Goal: Task Accomplishment & Management: Complete application form

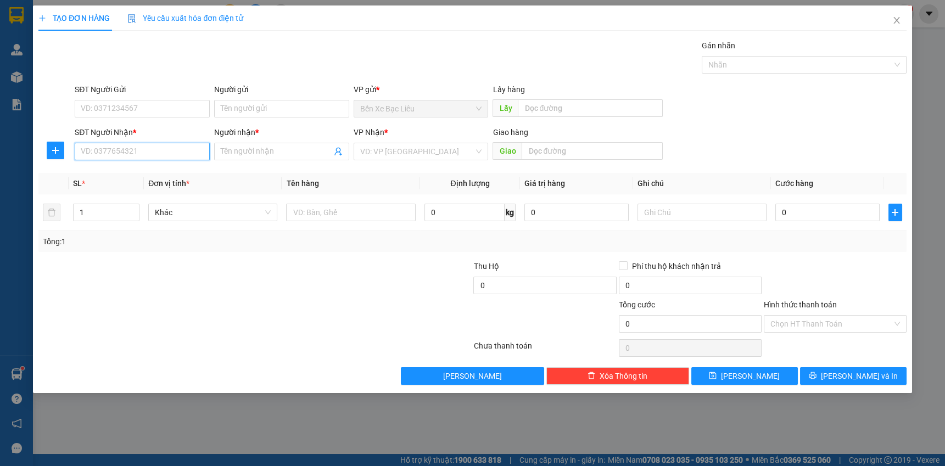
click at [184, 152] on input "SĐT Người Nhận *" at bounding box center [142, 152] width 135 height 18
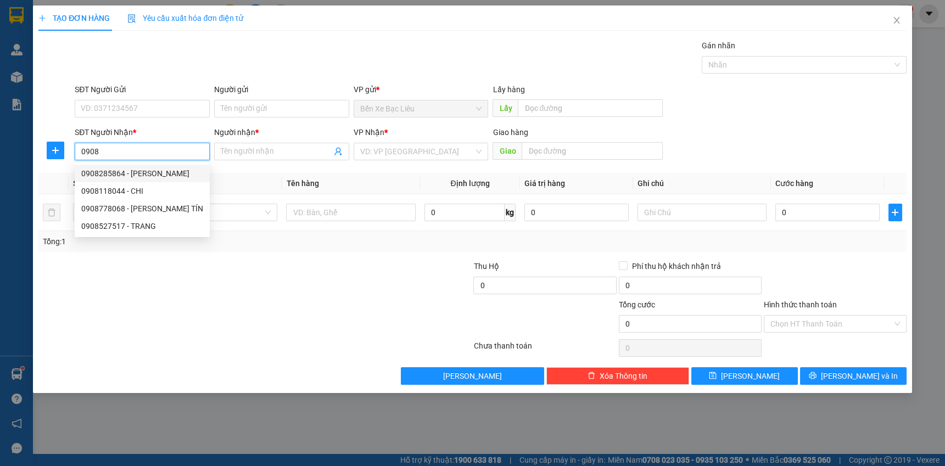
click at [155, 173] on div "0908285864 - [PERSON_NAME]" at bounding box center [142, 173] width 122 height 12
type input "0908285864"
type input "MINH"
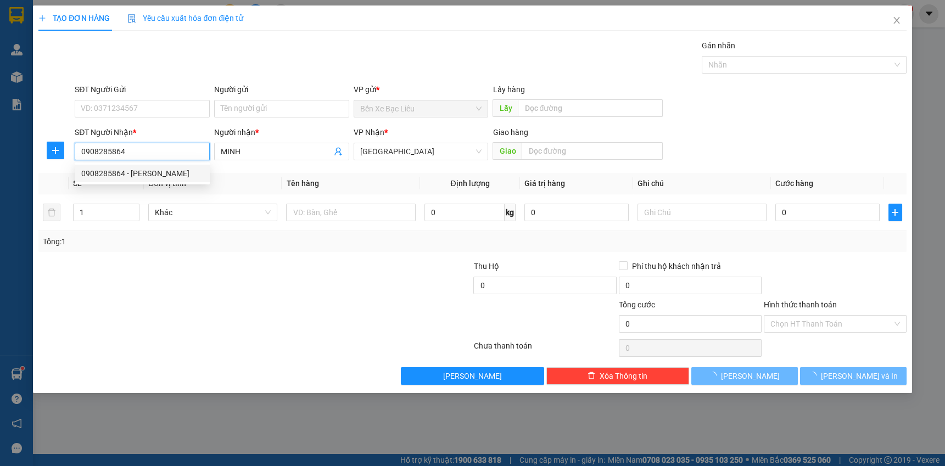
type input "120.000"
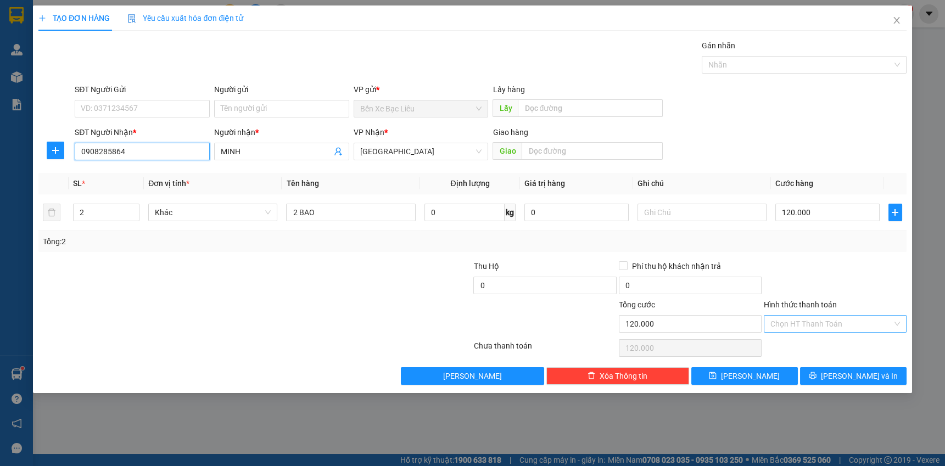
type input "0908285864"
click at [834, 324] on input "Hình thức thanh toán" at bounding box center [831, 324] width 122 height 16
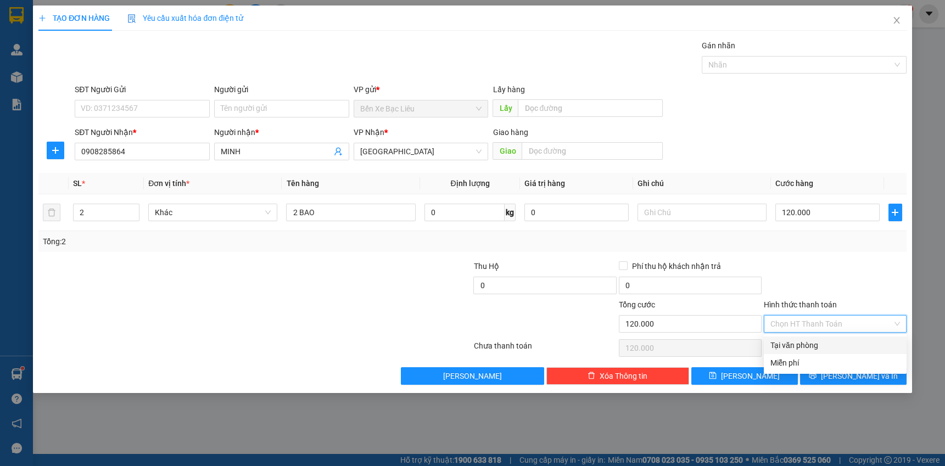
click at [828, 341] on div "Tại văn phòng" at bounding box center [835, 345] width 130 height 12
type input "0"
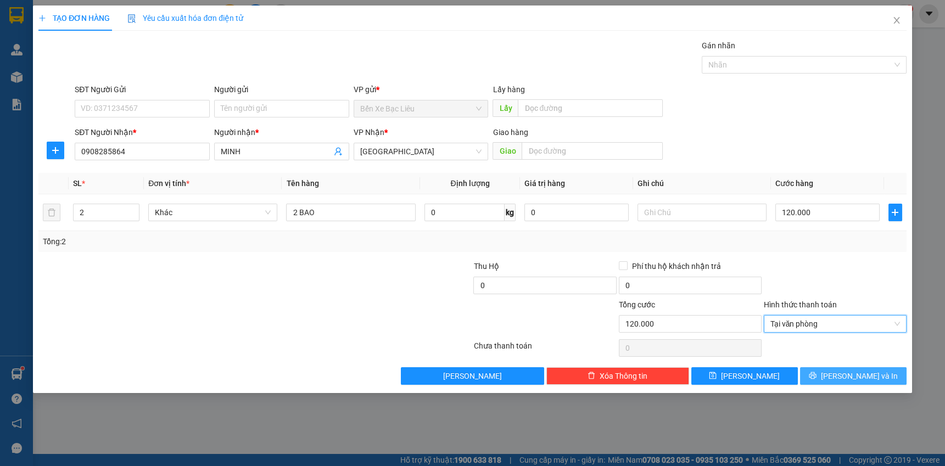
click at [816, 375] on icon "printer" at bounding box center [813, 376] width 8 height 8
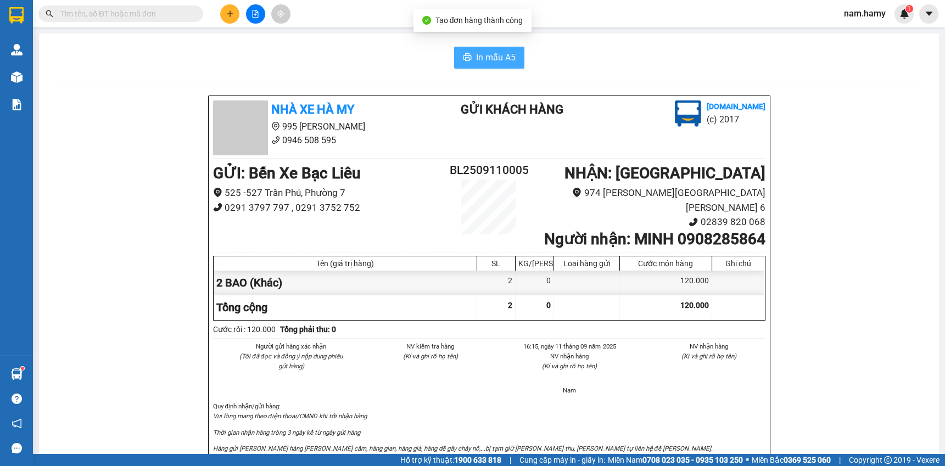
click at [504, 55] on span "In mẫu A5" at bounding box center [496, 58] width 40 height 14
click at [126, 13] on input "text" at bounding box center [125, 14] width 130 height 12
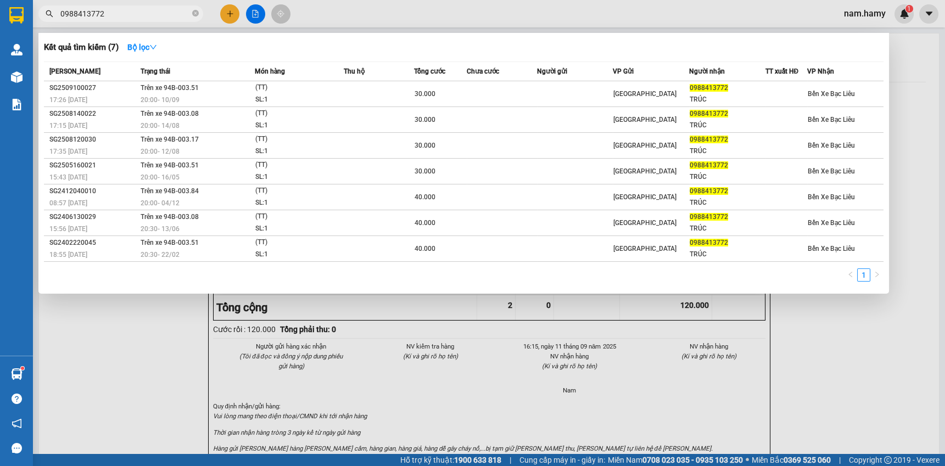
type input "0988413772"
click at [254, 11] on div at bounding box center [472, 233] width 945 height 466
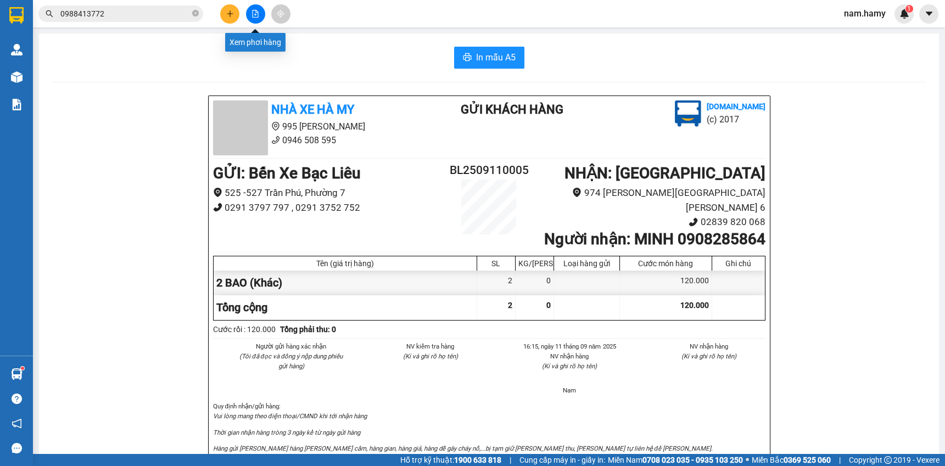
click at [256, 13] on icon "file-add" at bounding box center [255, 14] width 8 height 8
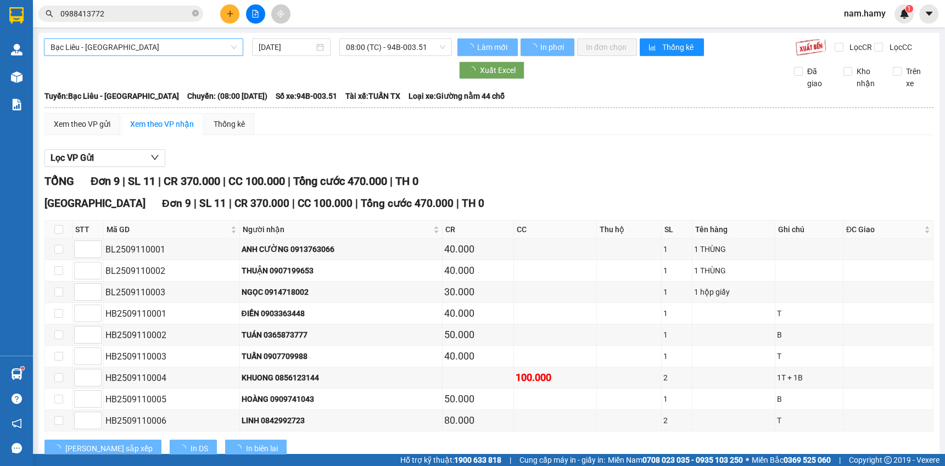
click at [183, 43] on span "Bạc Liêu - [GEOGRAPHIC_DATA]" at bounding box center [144, 47] width 186 height 16
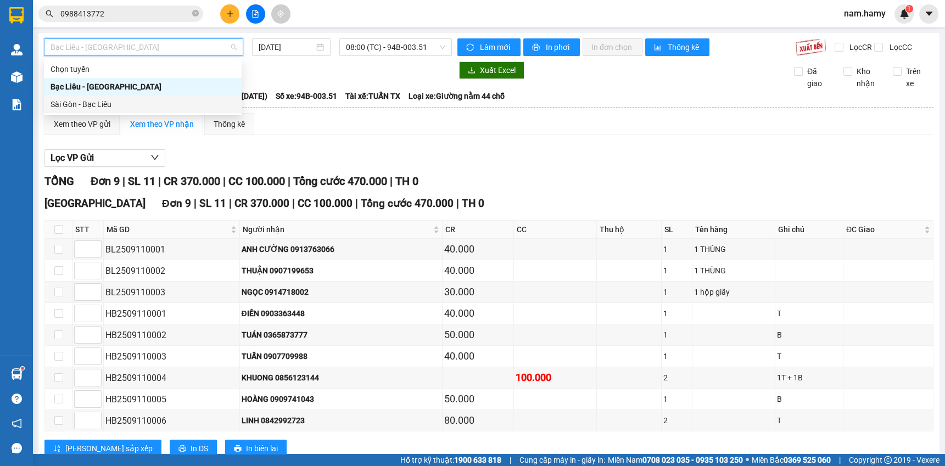
click at [131, 101] on div "Sài Gòn - Bạc Liêu" at bounding box center [143, 104] width 184 height 12
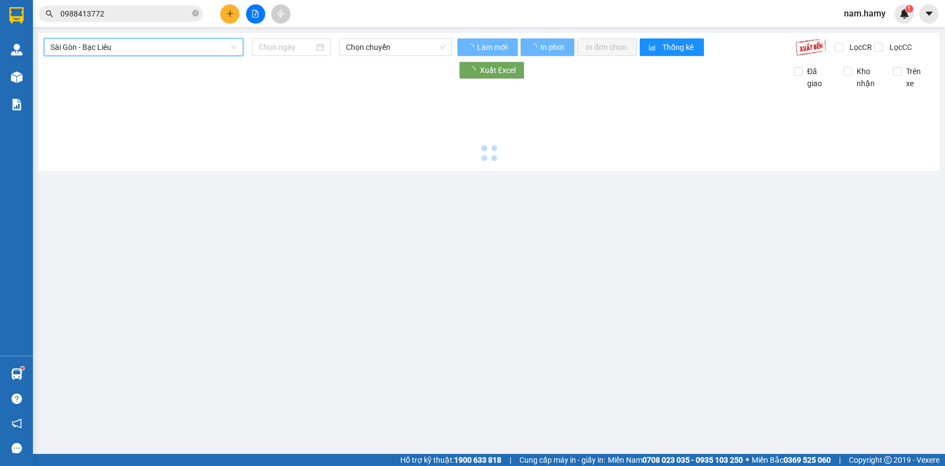
type input "[DATE]"
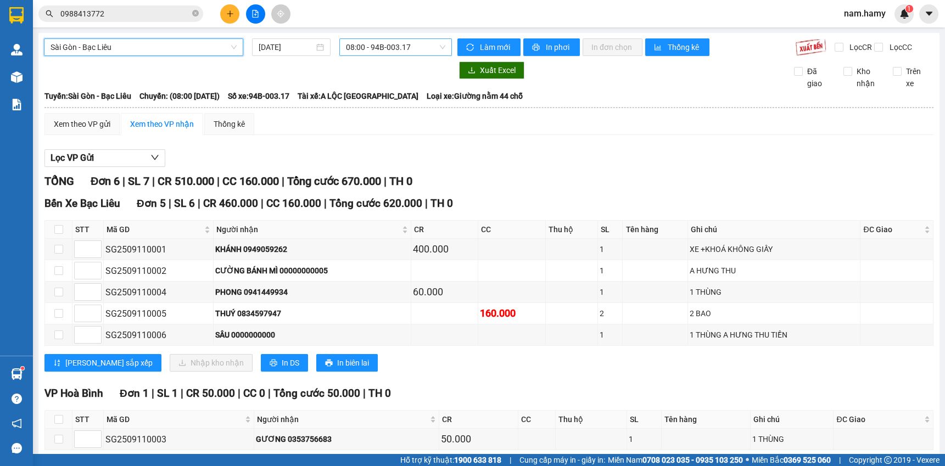
click at [380, 44] on span "08:00 - 94B-003.17" at bounding box center [395, 47] width 99 height 16
click at [234, 16] on button at bounding box center [229, 13] width 19 height 19
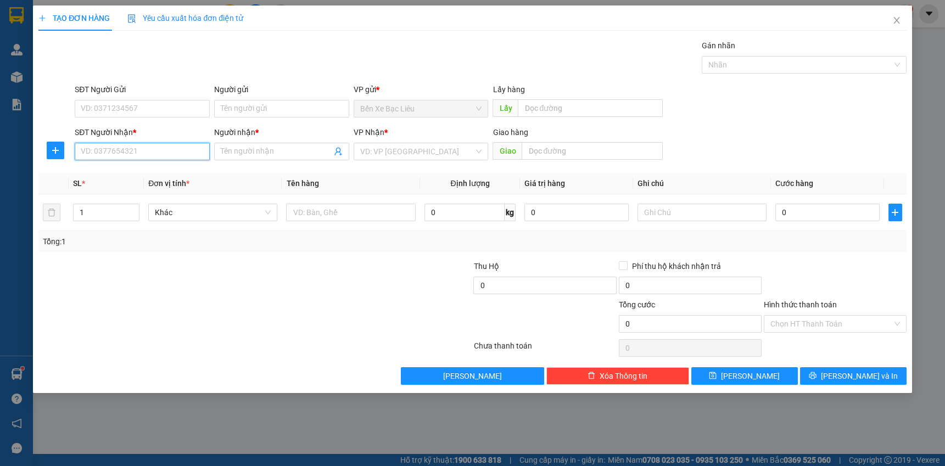
click at [186, 150] on input "SĐT Người Nhận *" at bounding box center [142, 152] width 135 height 18
click at [163, 171] on div "0398576717 - Hợp" at bounding box center [142, 173] width 122 height 12
type input "0398576717"
type input "Hợp"
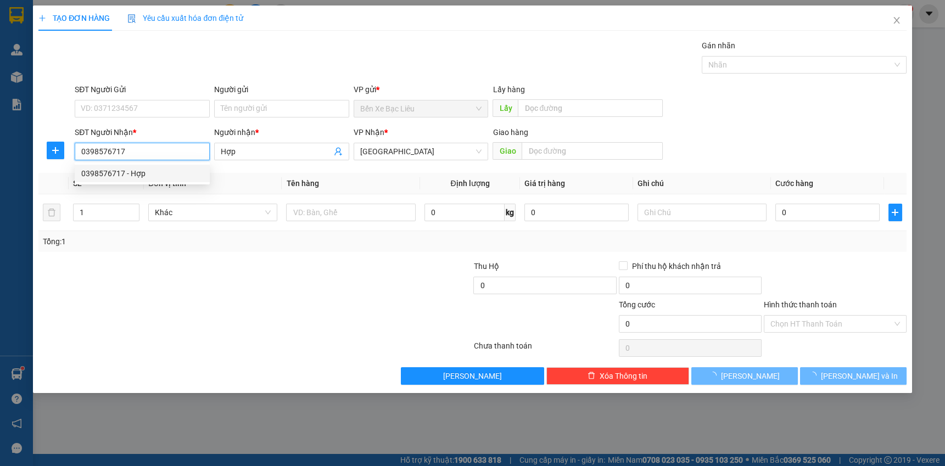
type input "180.000"
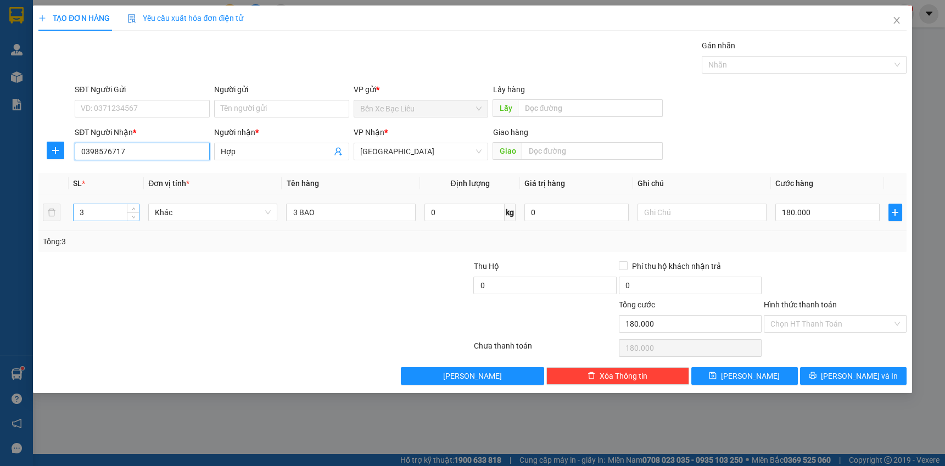
type input "0398576717"
click at [122, 215] on input "3" at bounding box center [106, 212] width 65 height 16
click at [130, 214] on span "Decrease Value" at bounding box center [133, 216] width 12 height 10
type input "1"
click at [130, 214] on span "down" at bounding box center [133, 216] width 7 height 7
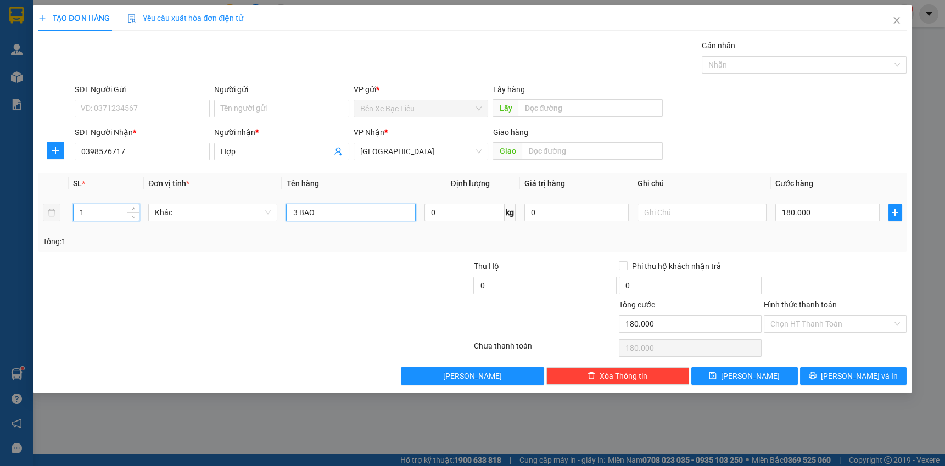
click at [338, 214] on input "3 BAO" at bounding box center [350, 213] width 129 height 18
type input "0"
click at [298, 214] on input "3 BAO" at bounding box center [350, 213] width 129 height 18
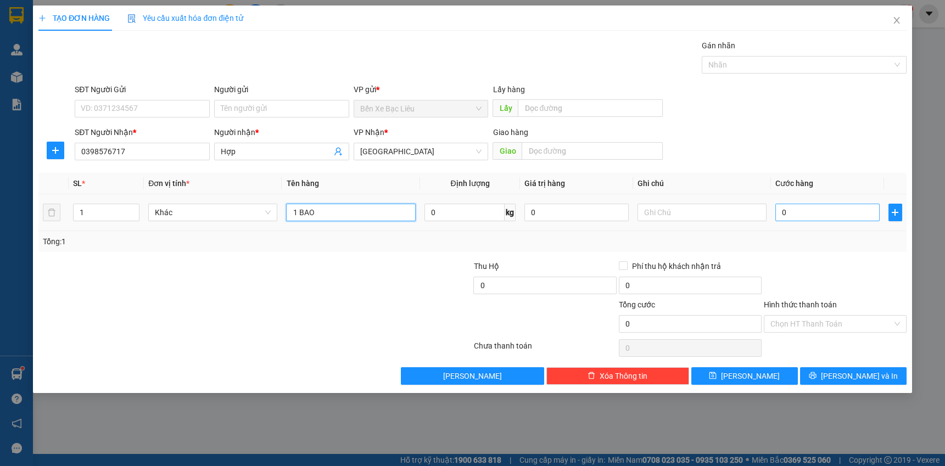
type input "1 BAO"
click at [803, 212] on input "0" at bounding box center [827, 213] width 104 height 18
type input "60"
click at [802, 212] on input "60" at bounding box center [827, 213] width 104 height 18
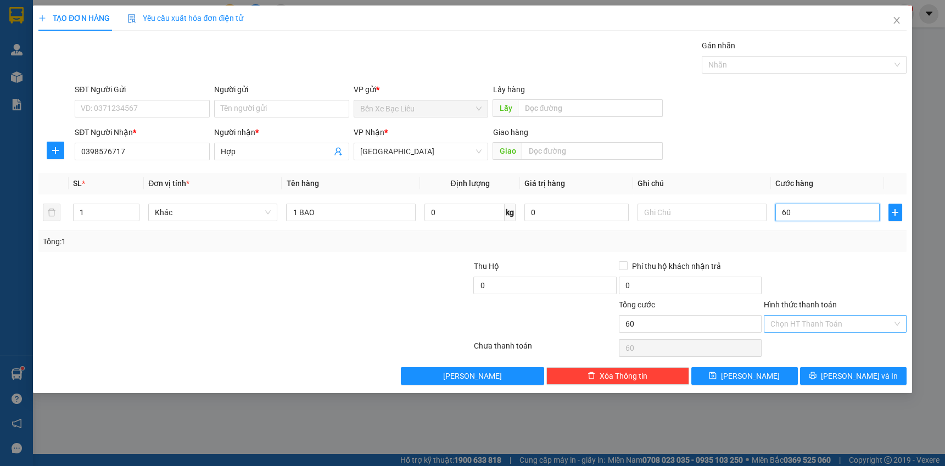
type input "60"
type input "60.000"
click at [801, 323] on input "Hình thức thanh toán" at bounding box center [831, 324] width 122 height 16
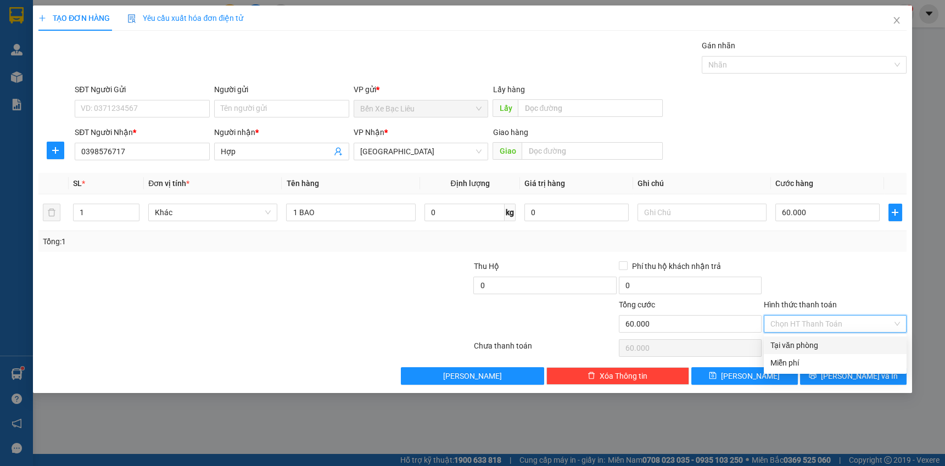
click at [801, 341] on div "Tại văn phòng" at bounding box center [835, 345] width 130 height 12
type input "0"
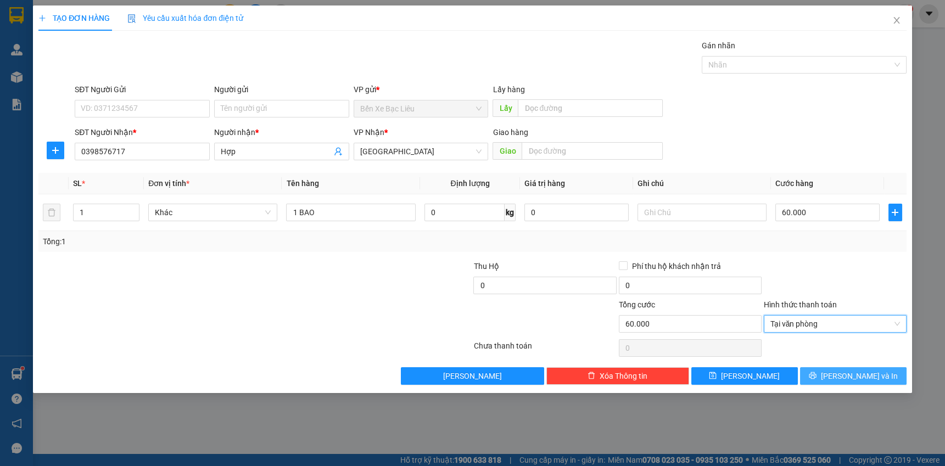
click at [848, 373] on span "[PERSON_NAME] và In" at bounding box center [859, 376] width 77 height 12
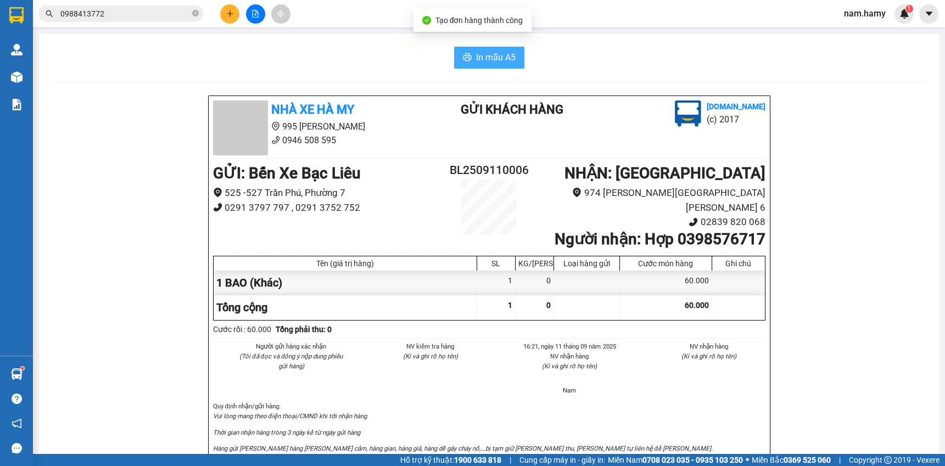
click at [507, 65] on button "In mẫu A5" at bounding box center [489, 58] width 70 height 22
click at [225, 10] on button at bounding box center [229, 13] width 19 height 19
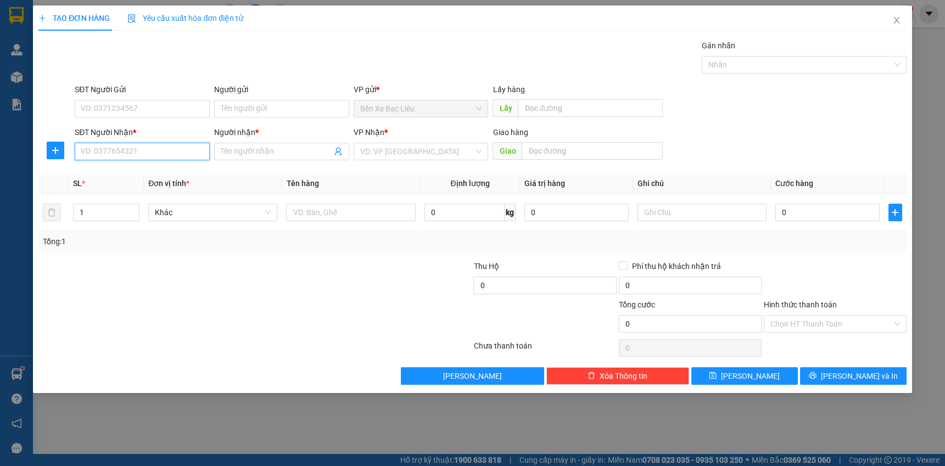
click at [175, 149] on input "SĐT Người Nhận *" at bounding box center [142, 152] width 135 height 18
click at [139, 171] on div "0964523035 - [PERSON_NAME]" at bounding box center [142, 173] width 122 height 12
type input "0964523035"
type input "CHUNG"
type input "180.000"
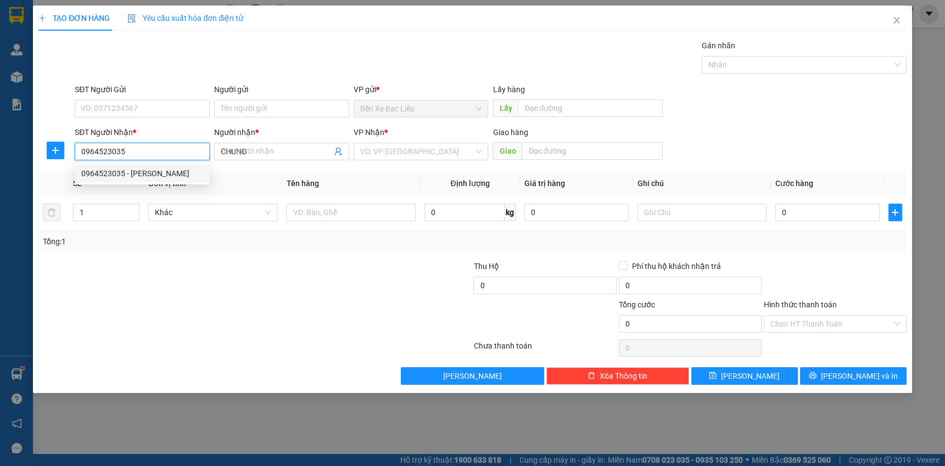
type input "180.000"
type input "0964523035"
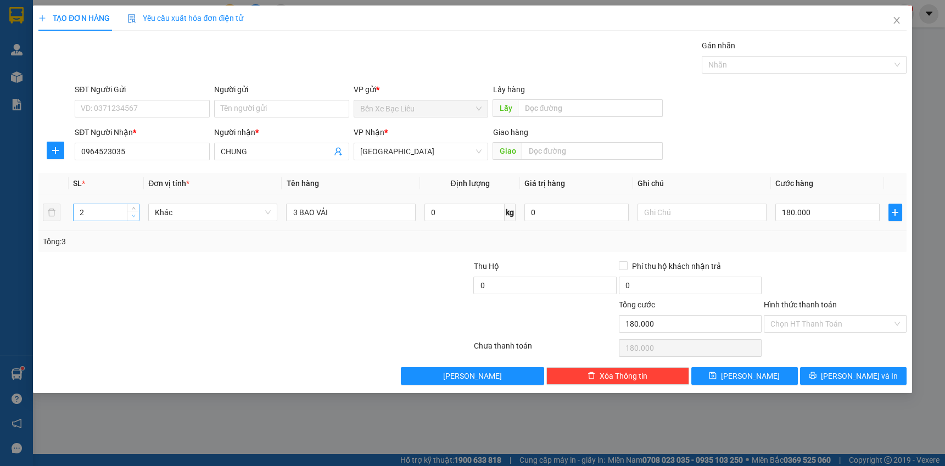
click at [132, 215] on icon "down" at bounding box center [134, 216] width 4 height 4
type input "1"
click at [132, 215] on icon "down" at bounding box center [133, 216] width 3 height 2
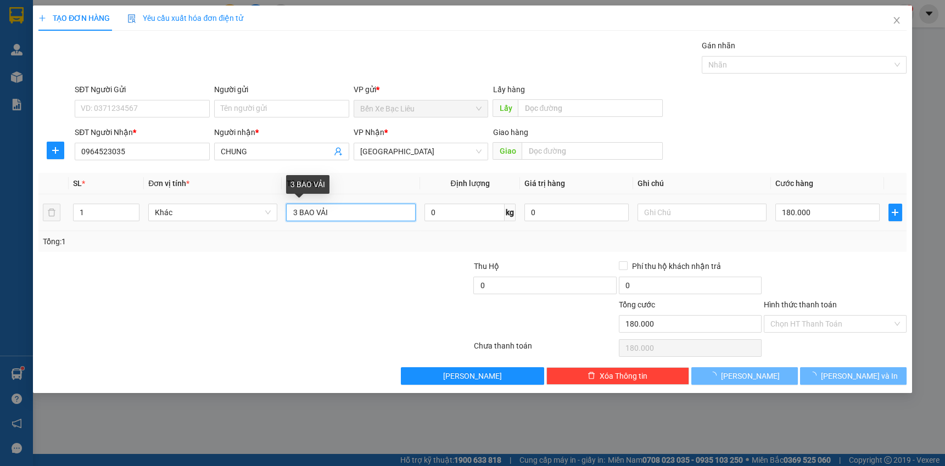
click at [336, 214] on input "3 BAO VẢI" at bounding box center [350, 213] width 129 height 18
type input "0"
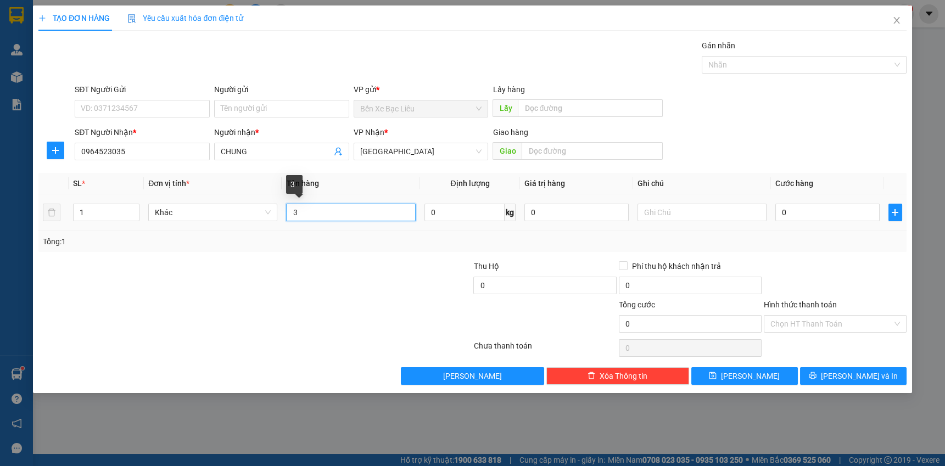
type input "3"
type input "1 KIỆN"
click at [794, 205] on input "0" at bounding box center [827, 213] width 104 height 18
type input "40"
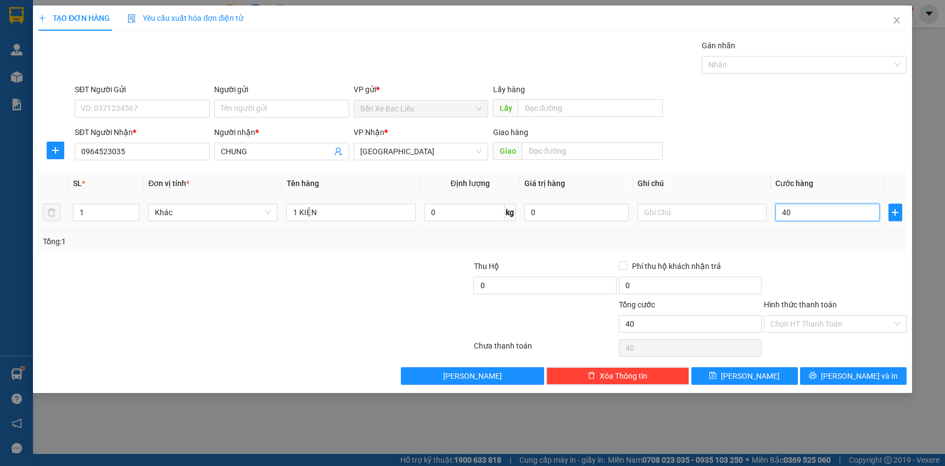
click at [818, 215] on input "40" at bounding box center [827, 213] width 104 height 18
type input "40"
type input "40.000"
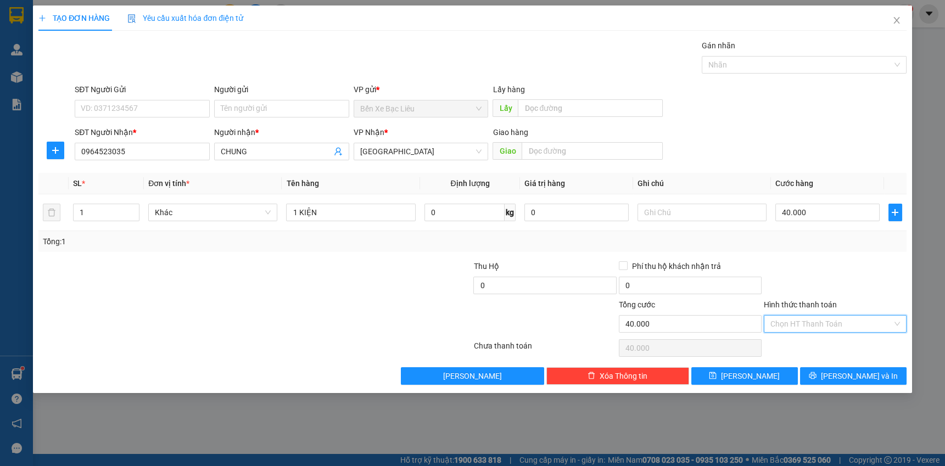
click at [838, 329] on input "Hình thức thanh toán" at bounding box center [831, 324] width 122 height 16
click at [832, 345] on div "Tại văn phòng" at bounding box center [835, 345] width 130 height 12
type input "0"
click at [824, 373] on button "[PERSON_NAME] và In" at bounding box center [853, 376] width 106 height 18
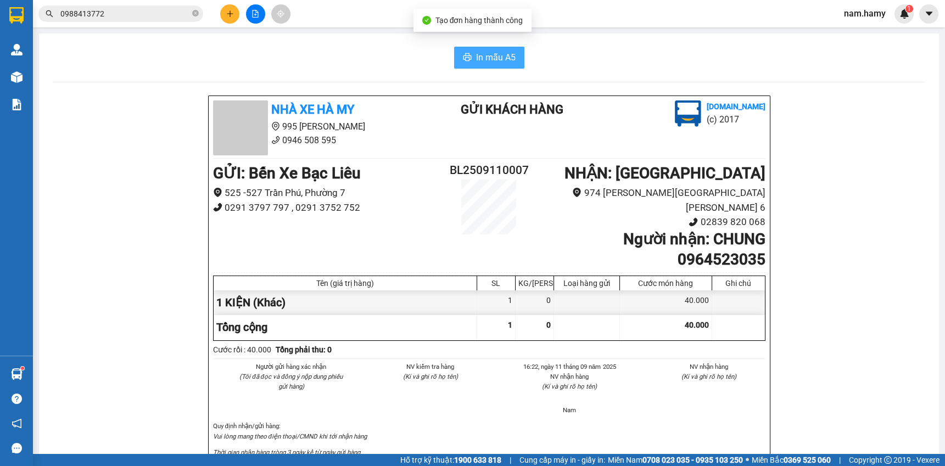
click at [487, 53] on span "In mẫu A5" at bounding box center [496, 58] width 40 height 14
click at [233, 14] on icon "plus" at bounding box center [230, 14] width 8 height 8
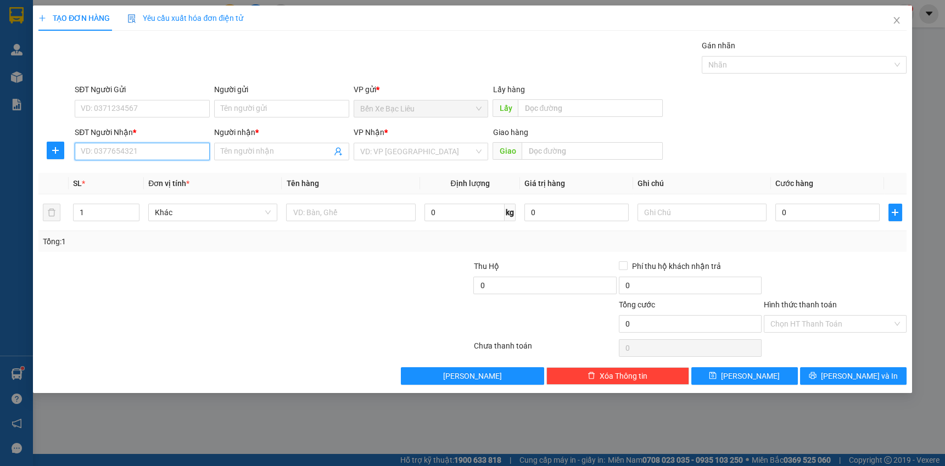
click at [161, 153] on input "SĐT Người Nhận *" at bounding box center [142, 152] width 135 height 18
click at [149, 169] on div "0937758069 - [PERSON_NAME][GEOGRAPHIC_DATA]" at bounding box center [172, 173] width 182 height 12
type input "0937758069"
type input "ANH PHI"
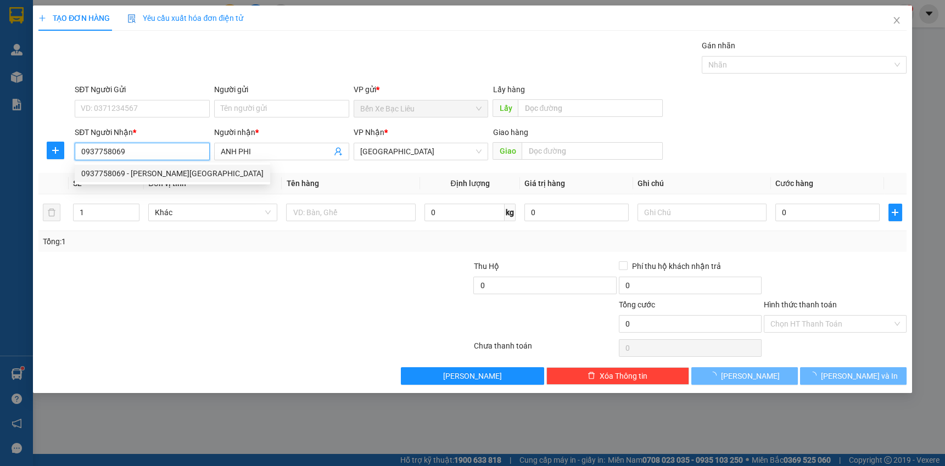
type input "40.000"
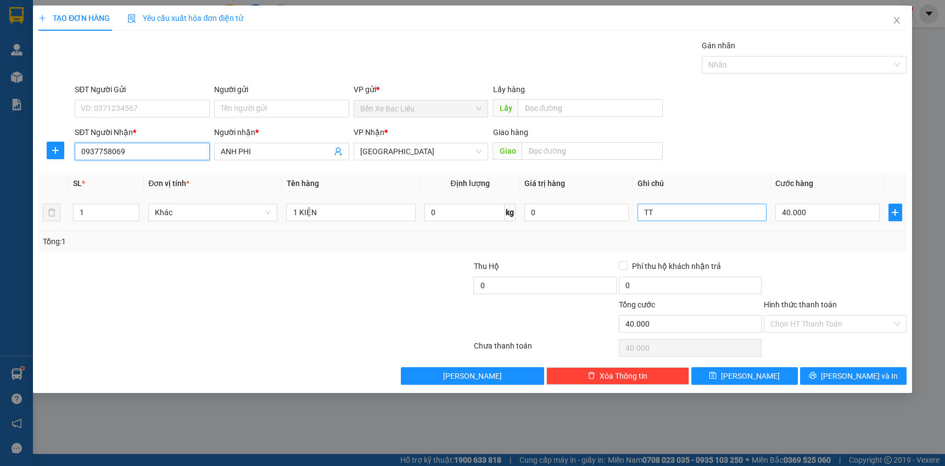
type input "0937758069"
click at [708, 214] on input "TT" at bounding box center [701, 213] width 129 height 18
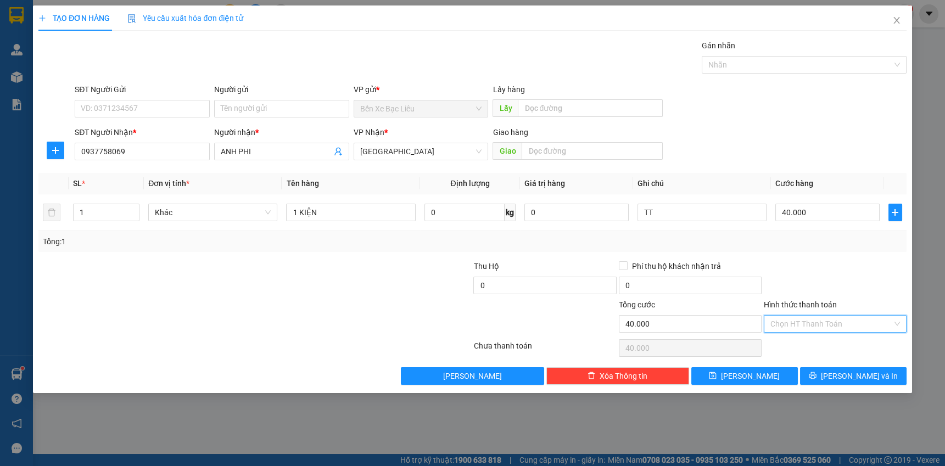
click at [801, 320] on input "Hình thức thanh toán" at bounding box center [831, 324] width 122 height 16
click at [803, 344] on div "Tại văn phòng" at bounding box center [835, 345] width 130 height 12
type input "0"
click at [816, 373] on icon "printer" at bounding box center [813, 376] width 8 height 8
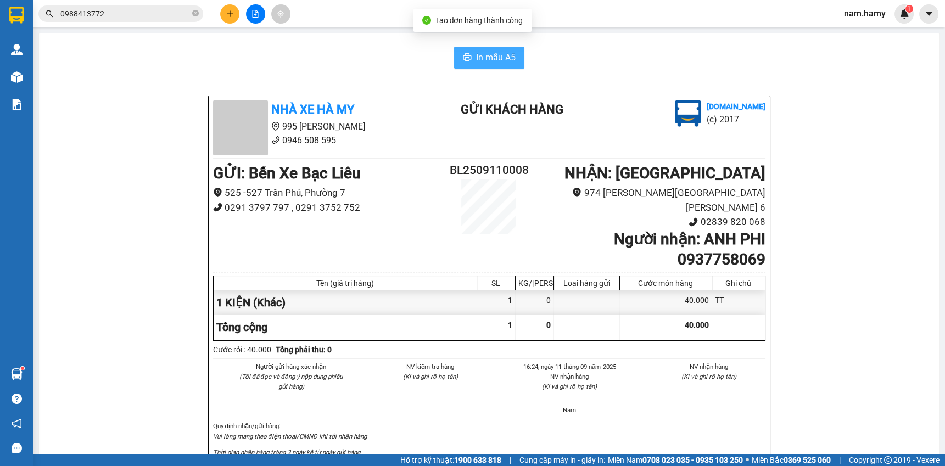
click at [495, 61] on span "In mẫu A5" at bounding box center [496, 58] width 40 height 14
click at [232, 16] on icon "plus" at bounding box center [230, 14] width 8 height 8
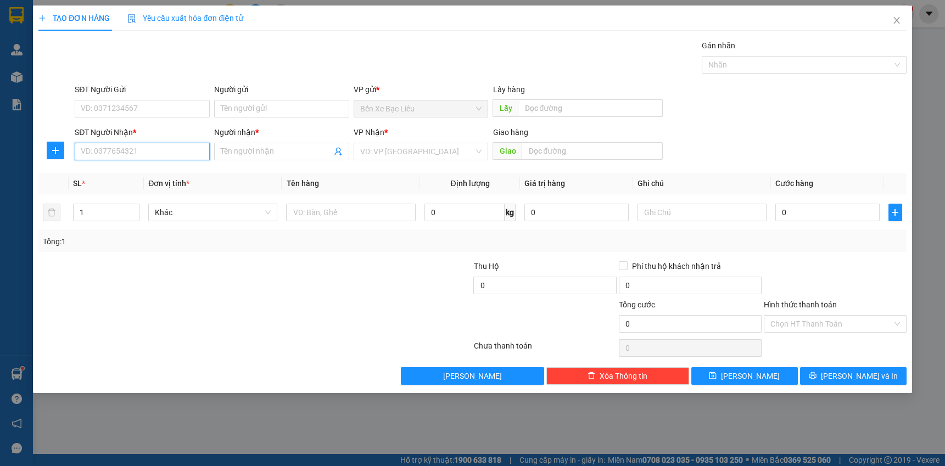
drag, startPoint x: 178, startPoint y: 151, endPoint x: 171, endPoint y: 150, distance: 6.6
click at [176, 151] on input "SĐT Người Nhận *" at bounding box center [142, 152] width 135 height 18
type input "0337736415"
click at [252, 152] on input "Người nhận *" at bounding box center [276, 151] width 111 height 12
click at [170, 151] on input "0337736415" at bounding box center [142, 152] width 135 height 18
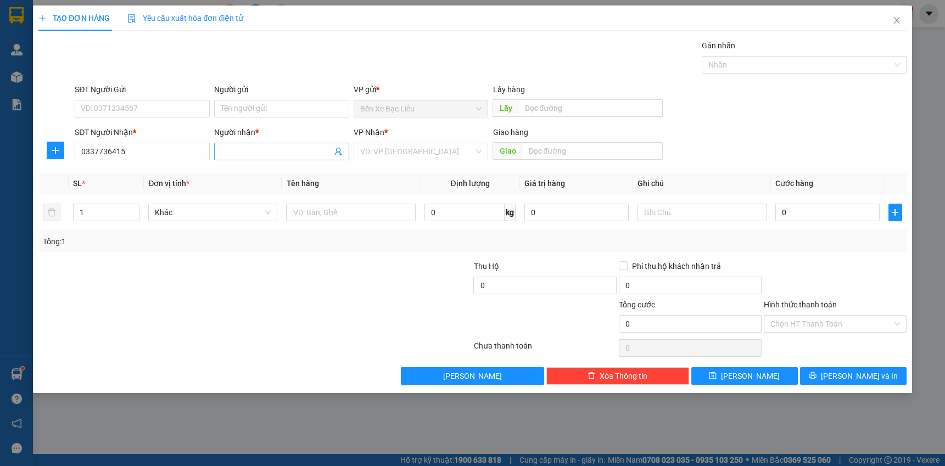
click at [256, 151] on input "Người nhận *" at bounding box center [276, 151] width 111 height 12
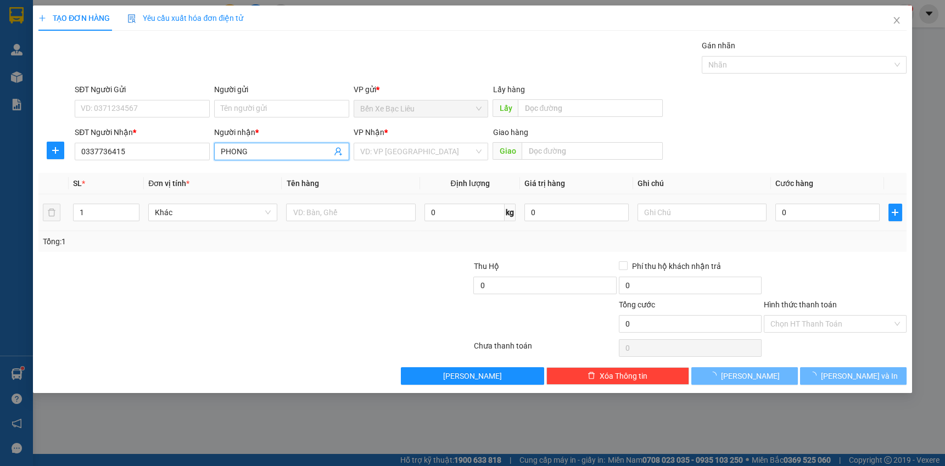
type input "PHONG"
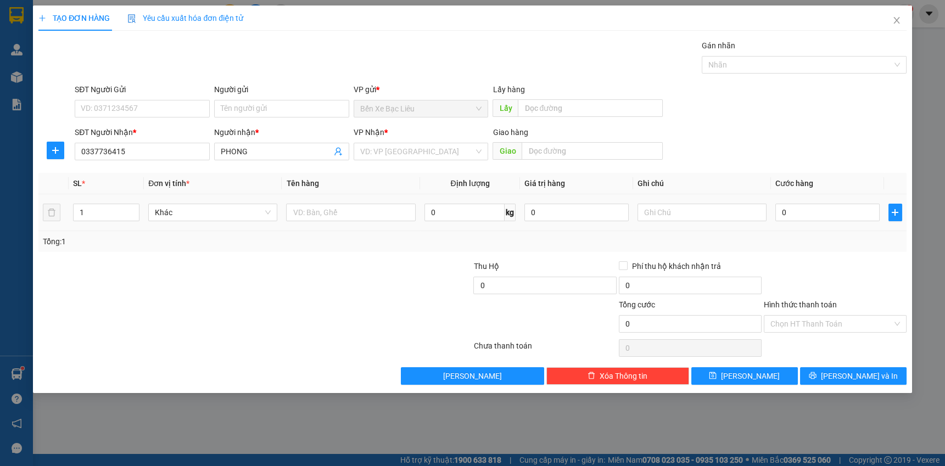
drag, startPoint x: 214, startPoint y: 222, endPoint x: 153, endPoint y: 237, distance: 62.8
click at [133, 221] on div "1" at bounding box center [106, 212] width 66 height 22
click at [350, 216] on input "text" at bounding box center [350, 213] width 129 height 18
type input "1 HỘP"
click at [801, 214] on input "0" at bounding box center [827, 213] width 104 height 18
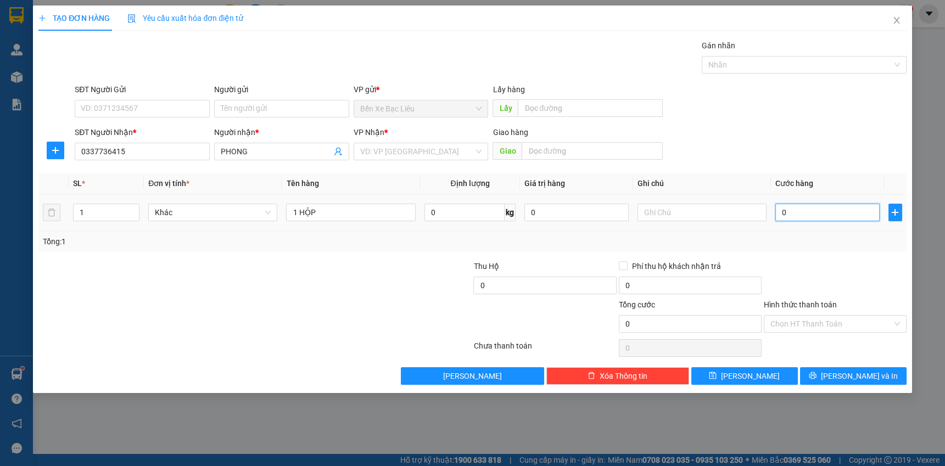
type input "30"
type input "30.000"
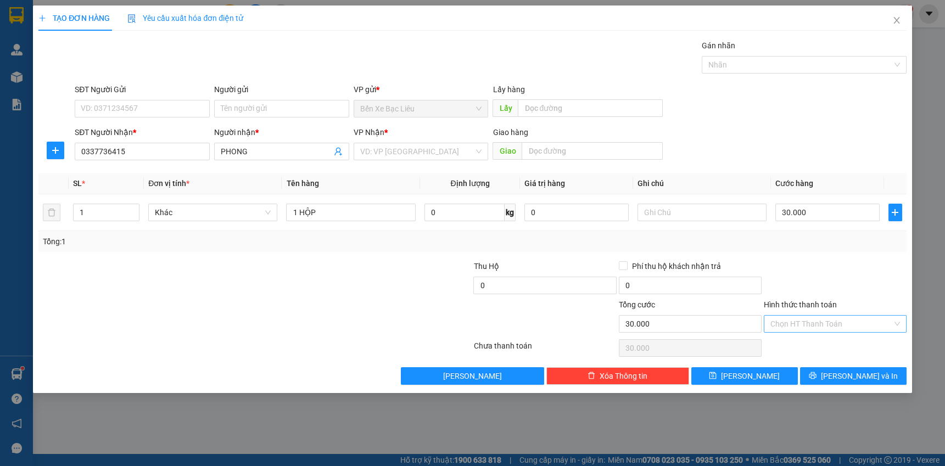
click at [854, 325] on input "Hình thức thanh toán" at bounding box center [831, 324] width 122 height 16
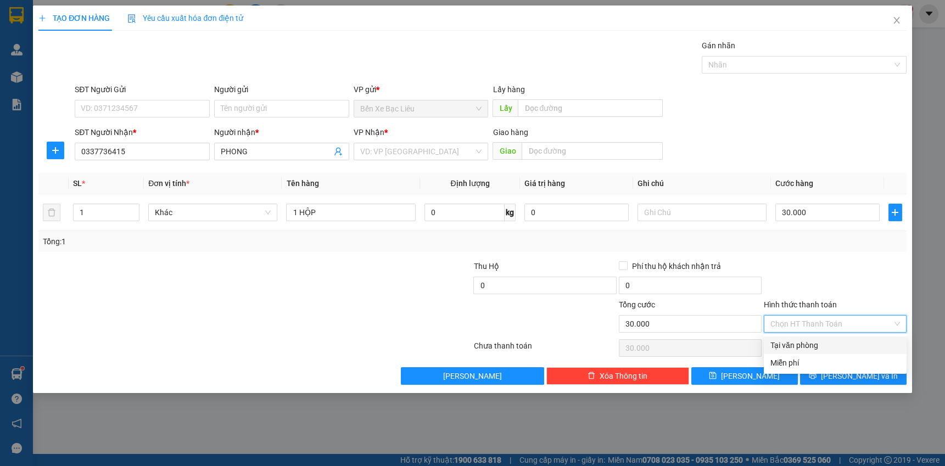
click at [836, 345] on div "Tại văn phòng" at bounding box center [835, 345] width 130 height 12
type input "0"
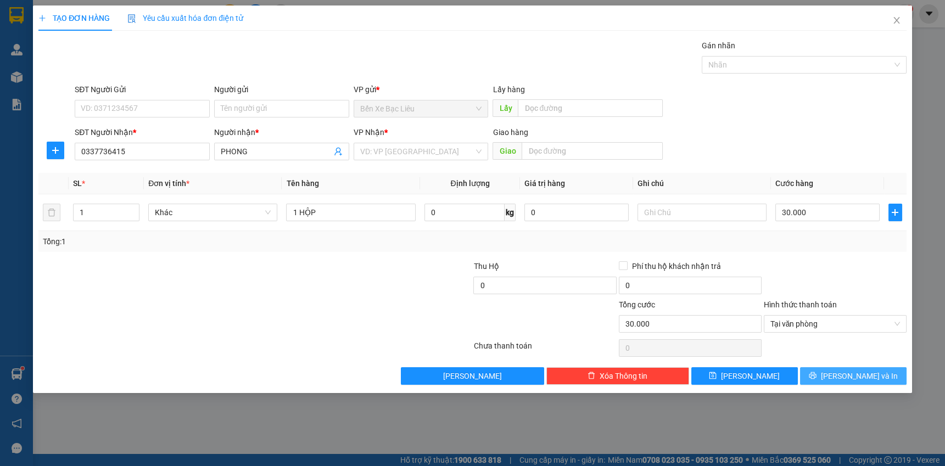
click at [825, 374] on button "[PERSON_NAME] và In" at bounding box center [853, 376] width 106 height 18
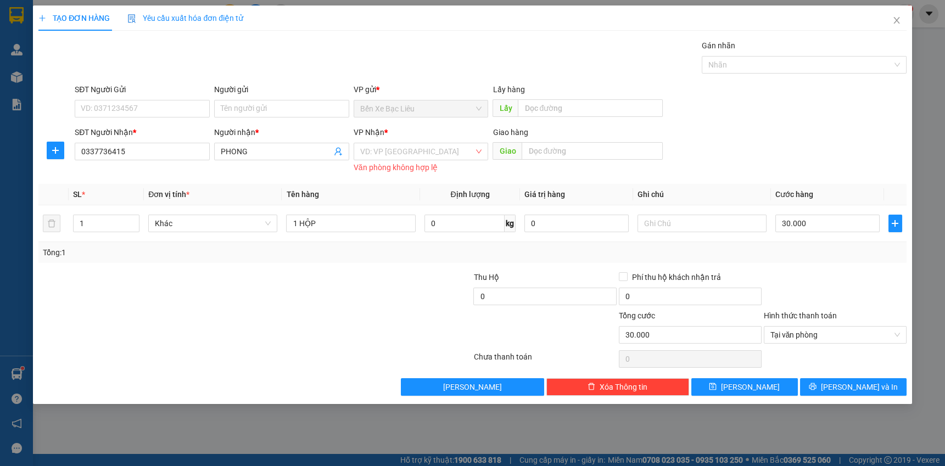
drag, startPoint x: 417, startPoint y: 148, endPoint x: 418, endPoint y: 160, distance: 11.6
click at [417, 148] on input "search" at bounding box center [417, 151] width 114 height 16
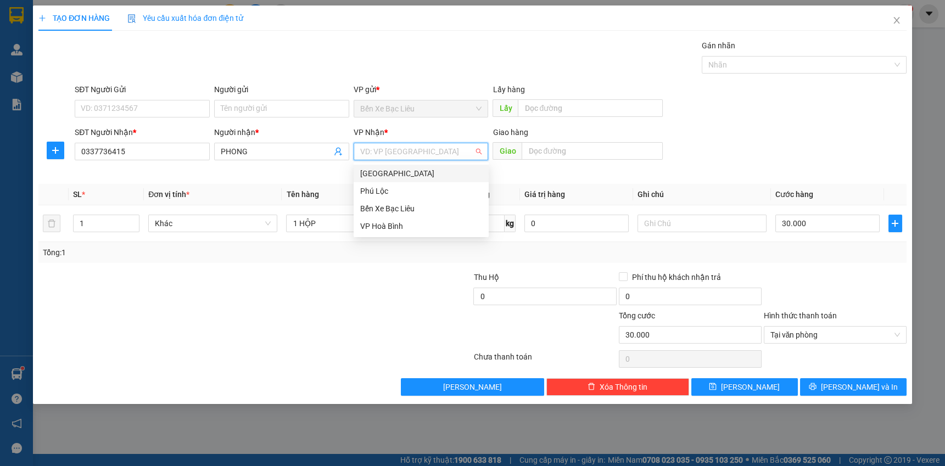
click at [412, 174] on div "[GEOGRAPHIC_DATA]" at bounding box center [421, 173] width 122 height 12
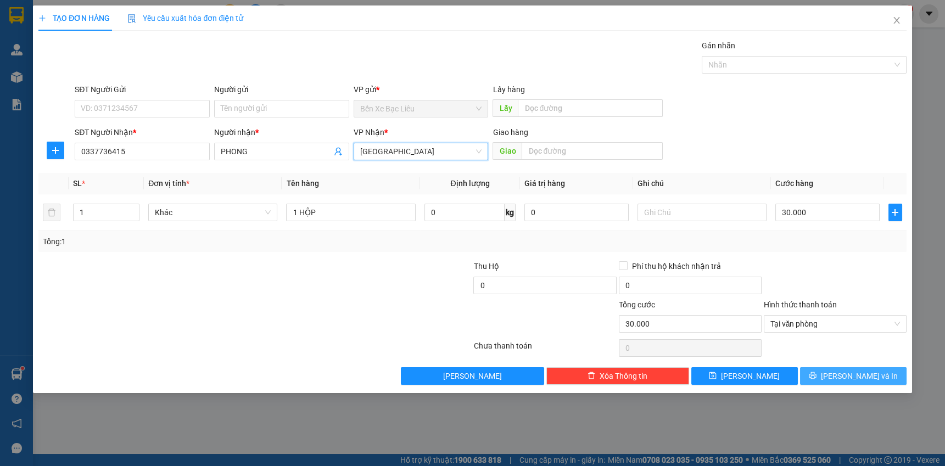
click at [822, 369] on button "[PERSON_NAME] và In" at bounding box center [853, 376] width 106 height 18
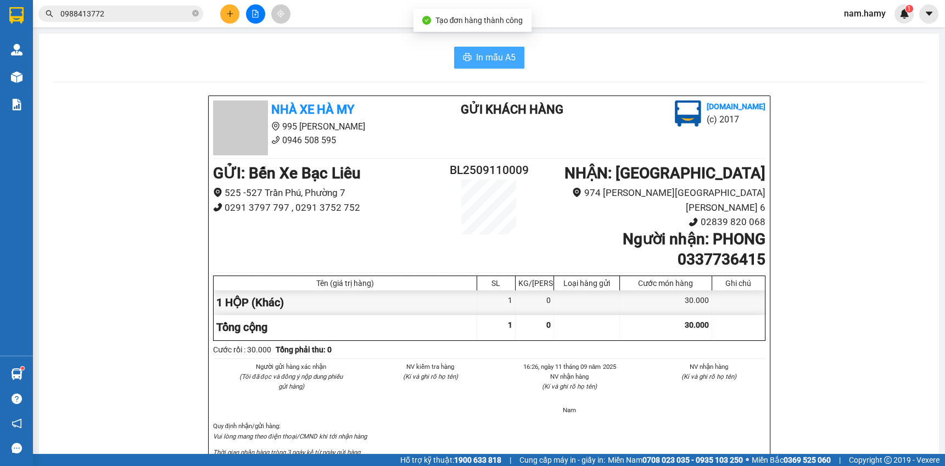
click at [476, 61] on span "In mẫu A5" at bounding box center [496, 58] width 40 height 14
click at [229, 14] on icon "plus" at bounding box center [229, 13] width 1 height 6
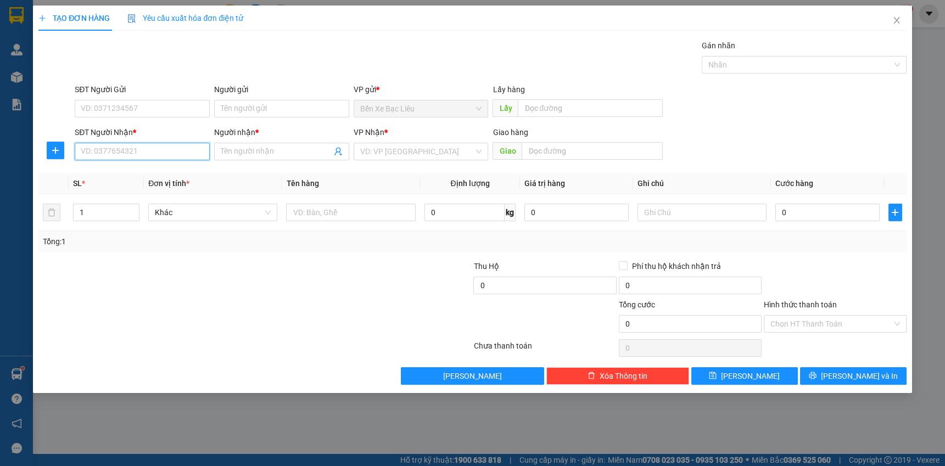
click at [152, 147] on input "SĐT Người Nhận *" at bounding box center [142, 152] width 135 height 18
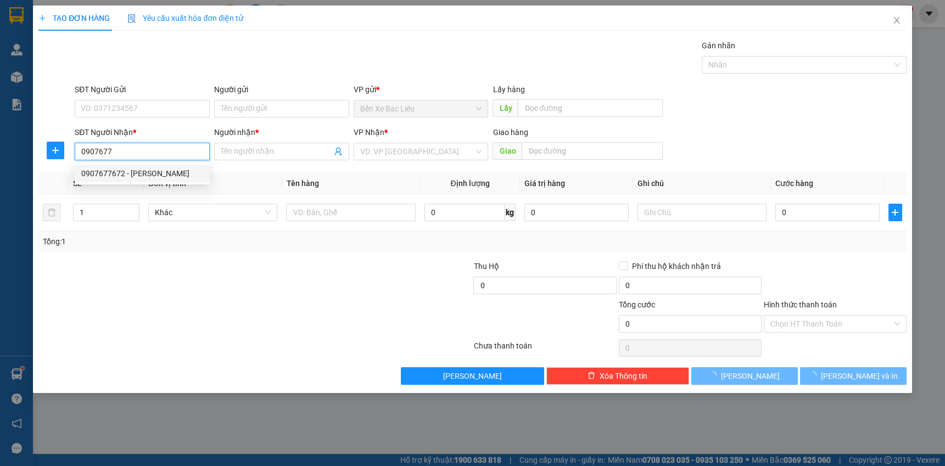
click at [167, 172] on div "0907677672 - [PERSON_NAME]" at bounding box center [142, 173] width 122 height 12
type input "0907677672"
type input "ANH HOANH"
type input "60.000"
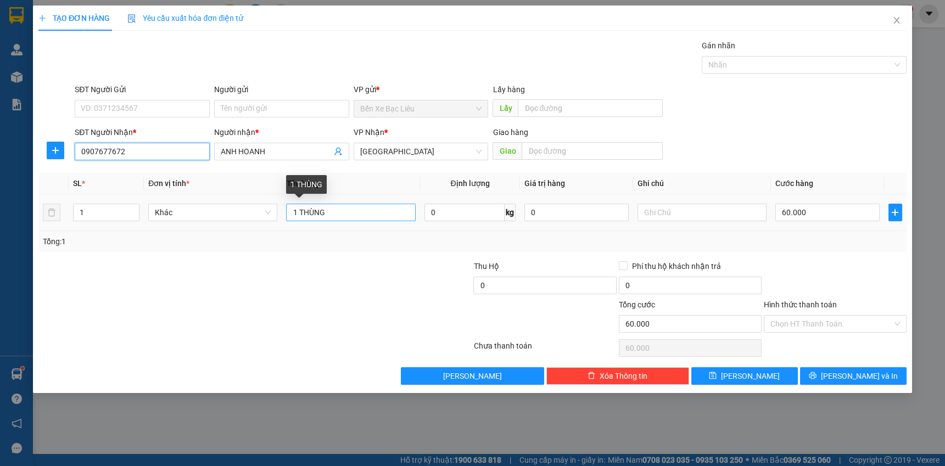
type input "0907677672"
click at [343, 214] on input "1 THÙNG" at bounding box center [350, 213] width 129 height 18
type input "1 KIỆN"
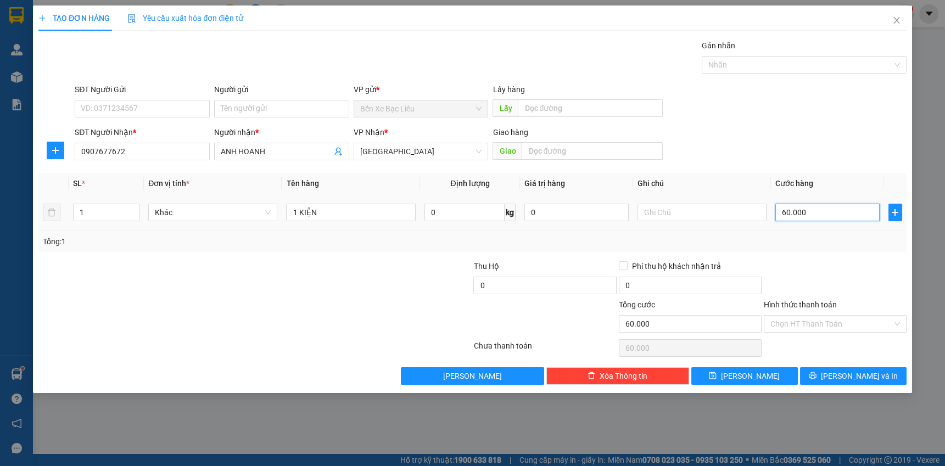
click at [815, 215] on input "60.000" at bounding box center [827, 213] width 104 height 18
click at [846, 217] on input "60.000" at bounding box center [827, 213] width 104 height 18
click at [841, 326] on input "Hình thức thanh toán" at bounding box center [831, 324] width 122 height 16
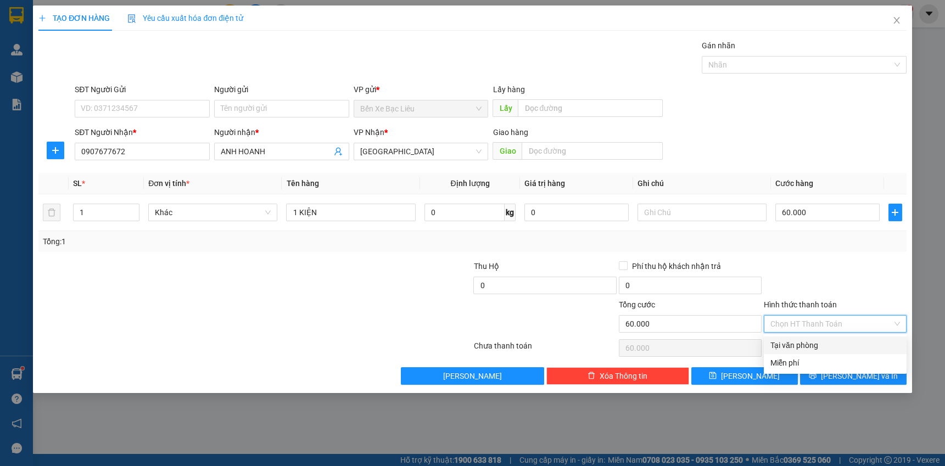
click at [823, 346] on div "Tại văn phòng" at bounding box center [835, 345] width 130 height 12
type input "0"
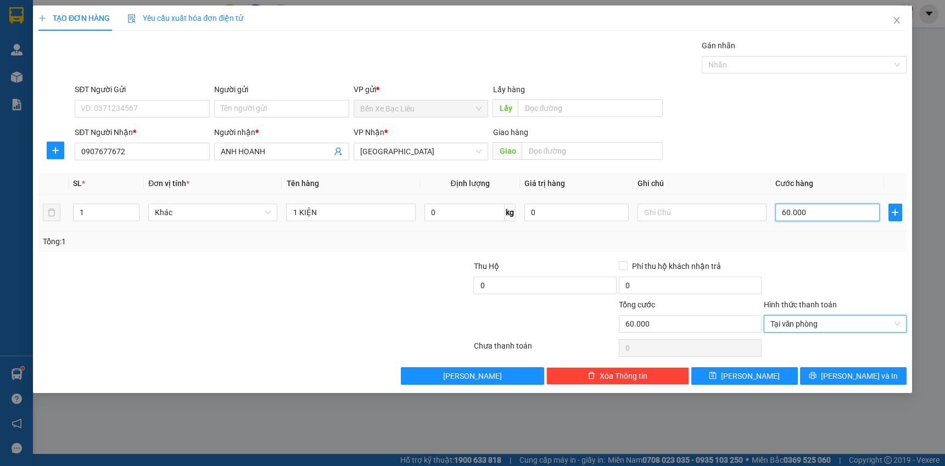
click at [820, 217] on input "60.000" at bounding box center [827, 213] width 104 height 18
type input "0"
type input "0.000"
type input "50.000"
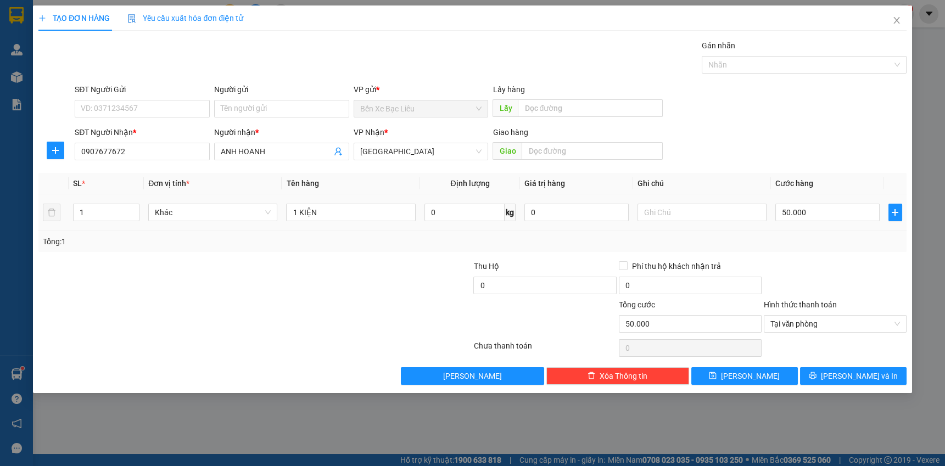
click at [799, 197] on td "50.000" at bounding box center [827, 212] width 113 height 37
click at [829, 216] on input "50.000" at bounding box center [827, 213] width 104 height 18
click at [832, 322] on span "Tại văn phòng" at bounding box center [835, 324] width 130 height 16
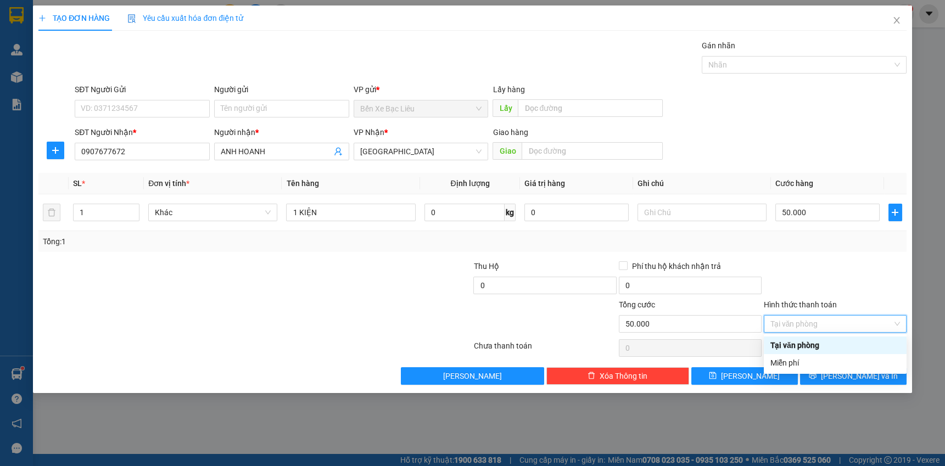
click at [825, 341] on div "Tại văn phòng" at bounding box center [835, 345] width 130 height 12
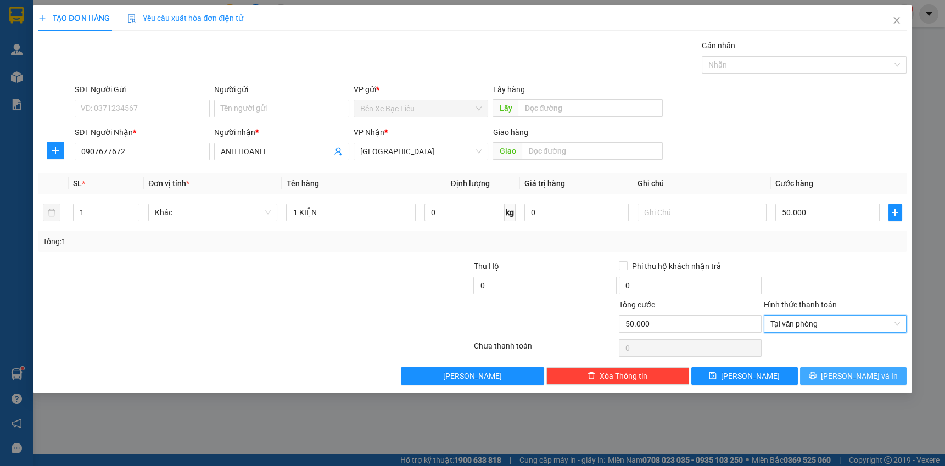
click at [823, 373] on button "[PERSON_NAME] và In" at bounding box center [853, 376] width 106 height 18
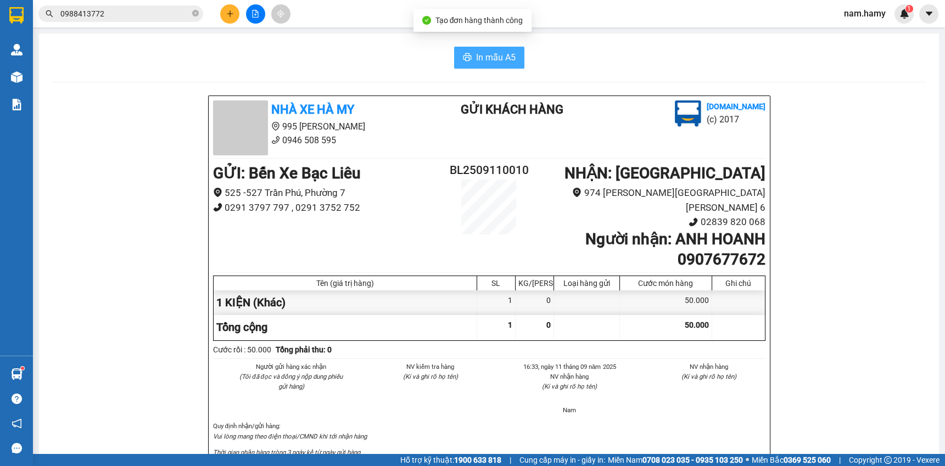
click at [476, 56] on span "In mẫu A5" at bounding box center [496, 58] width 40 height 14
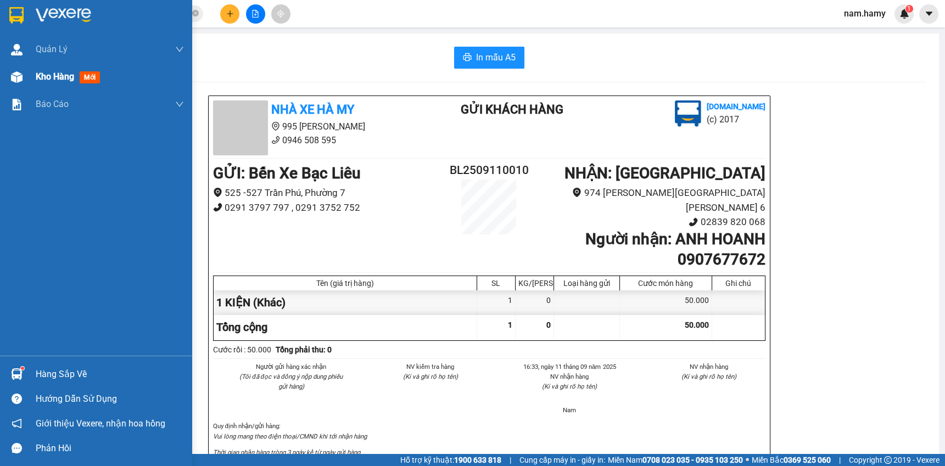
click at [69, 74] on span "Kho hàng" at bounding box center [55, 76] width 38 height 10
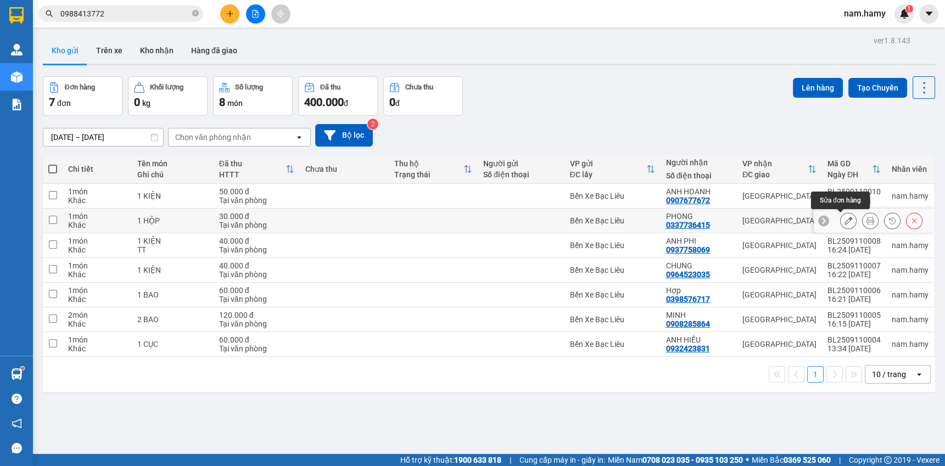
click at [844, 219] on icon at bounding box center [848, 221] width 8 height 8
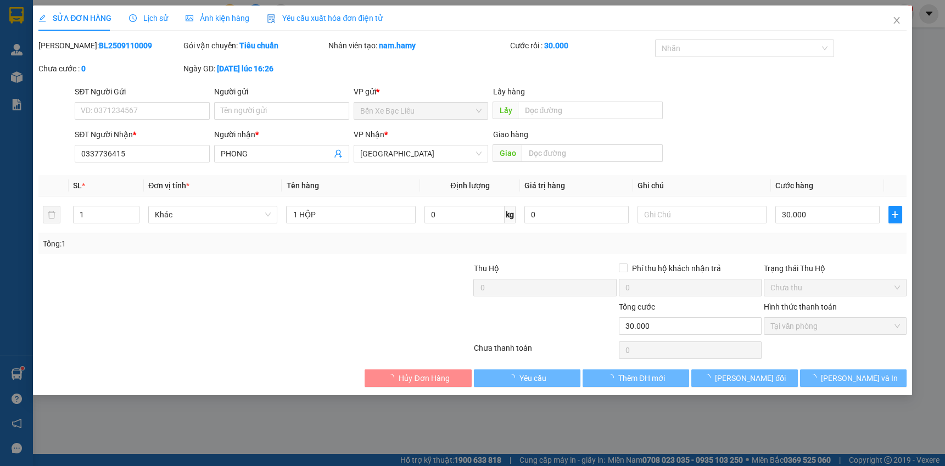
type input "0337736415"
type input "PHONG"
type input "30.000"
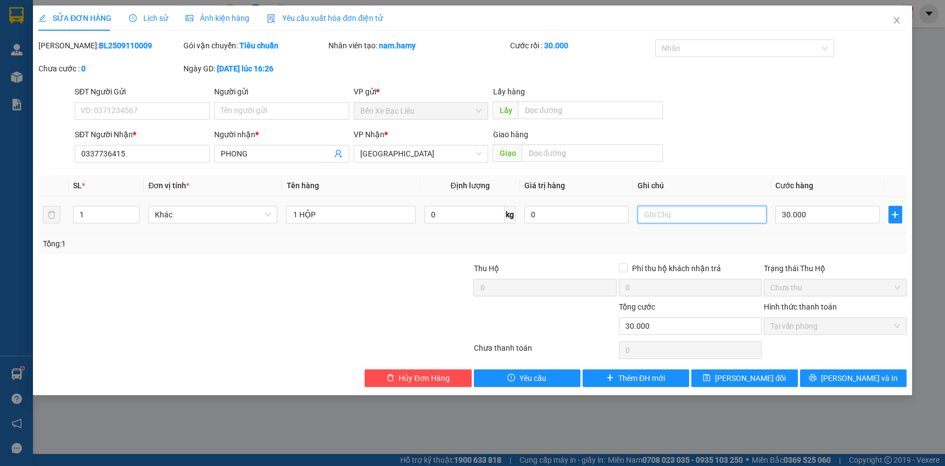
click at [661, 216] on input "text" at bounding box center [701, 215] width 129 height 18
type input "TT"
click at [823, 379] on button "[PERSON_NAME] và In" at bounding box center [853, 378] width 106 height 18
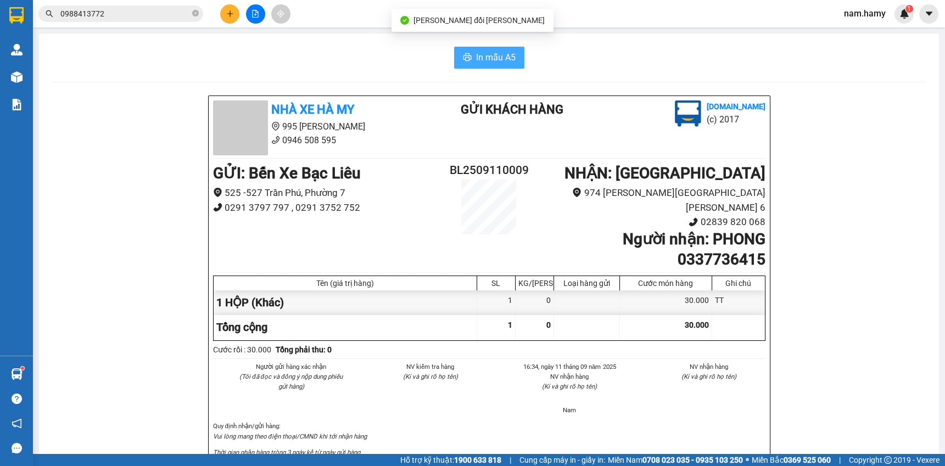
click at [488, 58] on span "In mẫu A5" at bounding box center [496, 58] width 40 height 14
click at [485, 53] on span "In mẫu A5" at bounding box center [496, 58] width 40 height 14
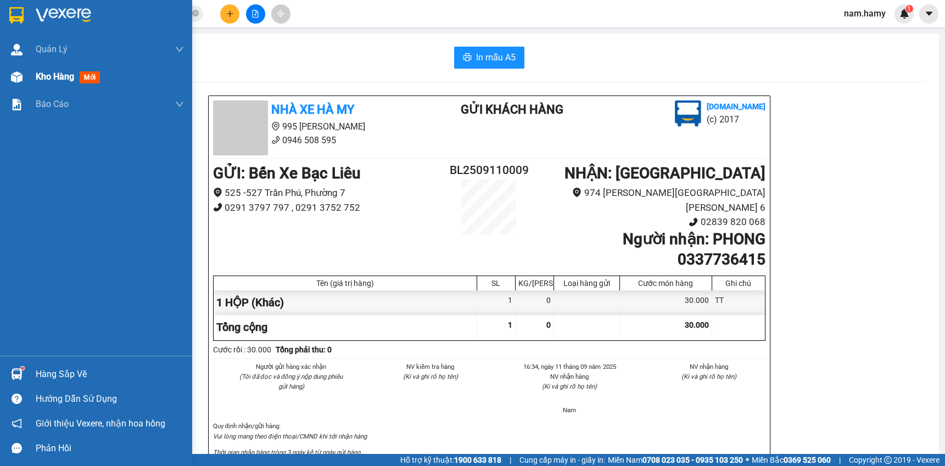
click at [65, 81] on span "Kho hàng" at bounding box center [55, 76] width 38 height 10
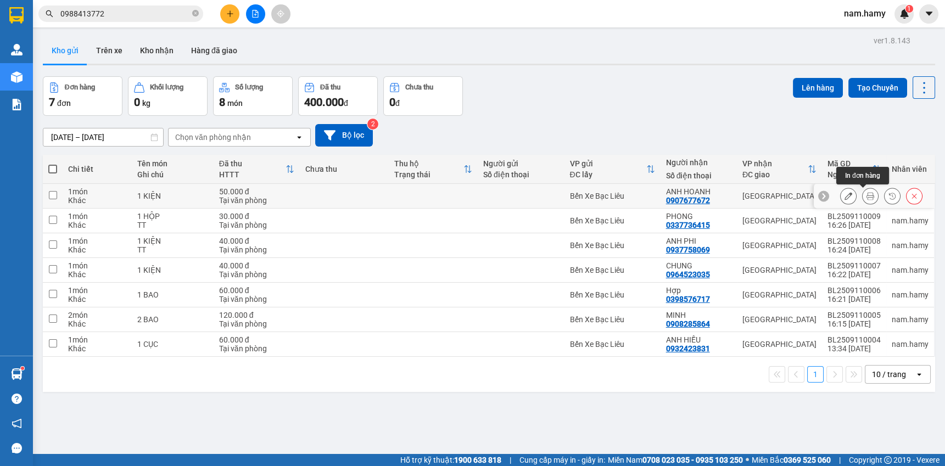
click at [866, 192] on icon at bounding box center [870, 196] width 8 height 8
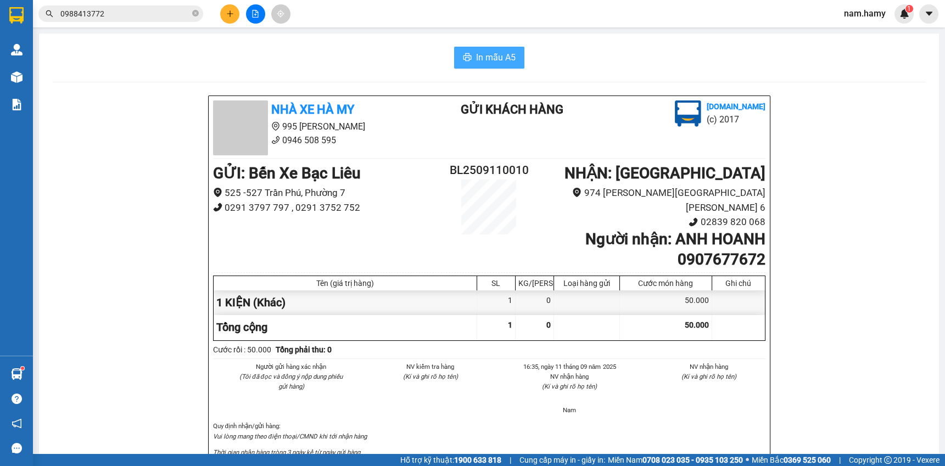
click at [503, 62] on span "In mẫu A5" at bounding box center [496, 58] width 40 height 14
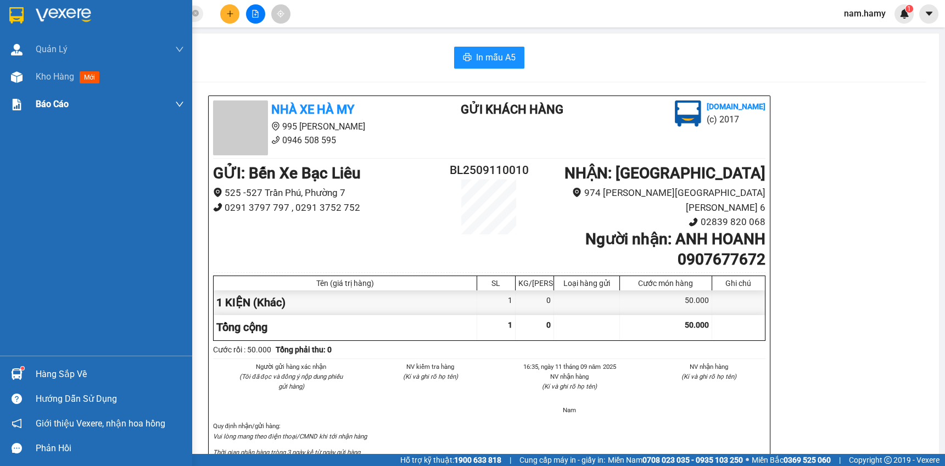
drag, startPoint x: 44, startPoint y: 75, endPoint x: 91, endPoint y: 93, distance: 49.7
click at [45, 75] on span "Kho hàng" at bounding box center [55, 76] width 38 height 10
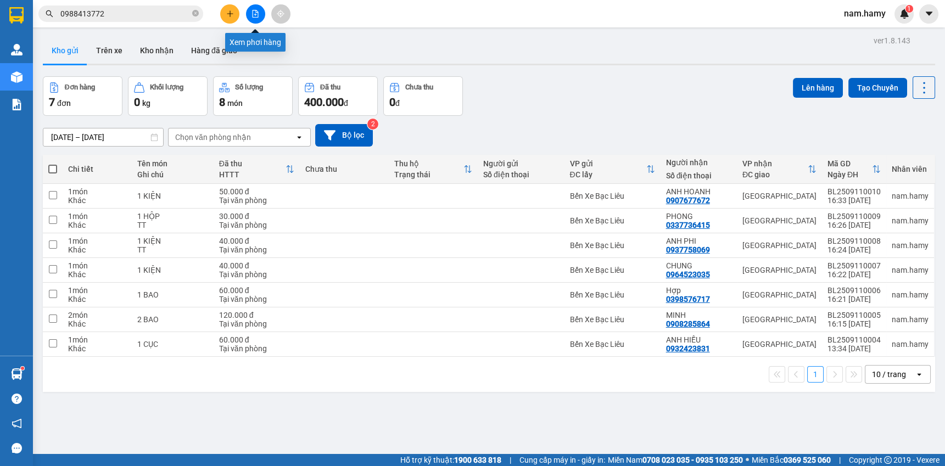
click at [257, 12] on icon "file-add" at bounding box center [256, 14] width 6 height 8
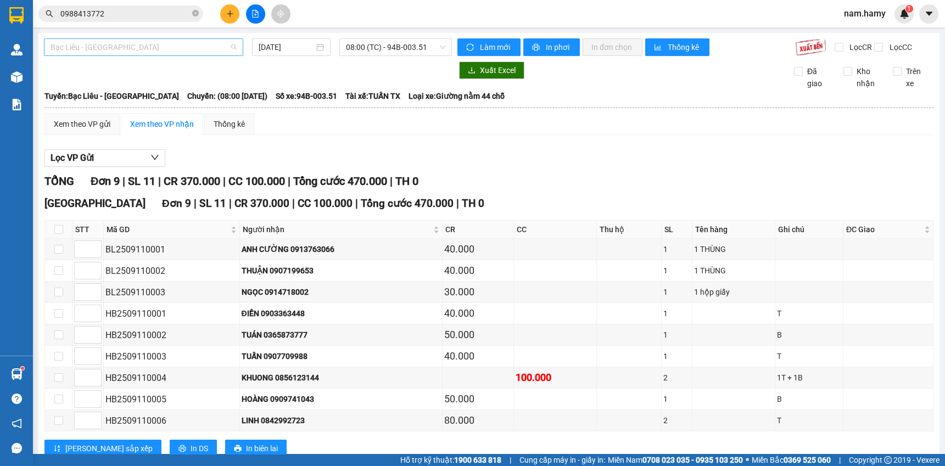
click at [219, 47] on span "Bạc Liêu - [GEOGRAPHIC_DATA]" at bounding box center [144, 47] width 186 height 16
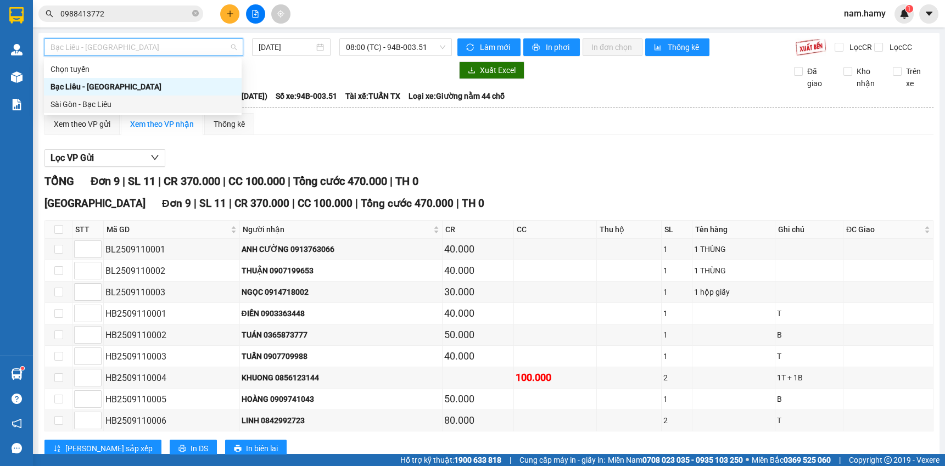
click at [138, 104] on div "Sài Gòn - Bạc Liêu" at bounding box center [143, 104] width 184 height 12
type input "[DATE]"
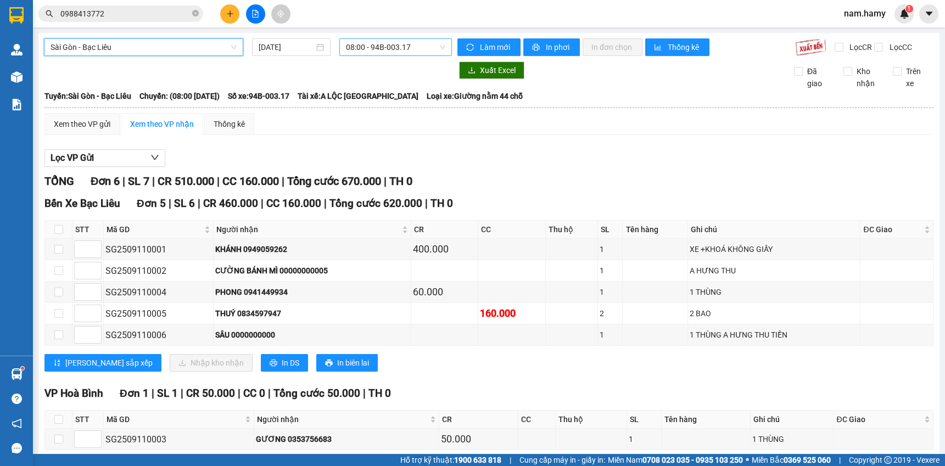
click at [384, 47] on span "08:00 - 94B-003.17" at bounding box center [395, 47] width 99 height 16
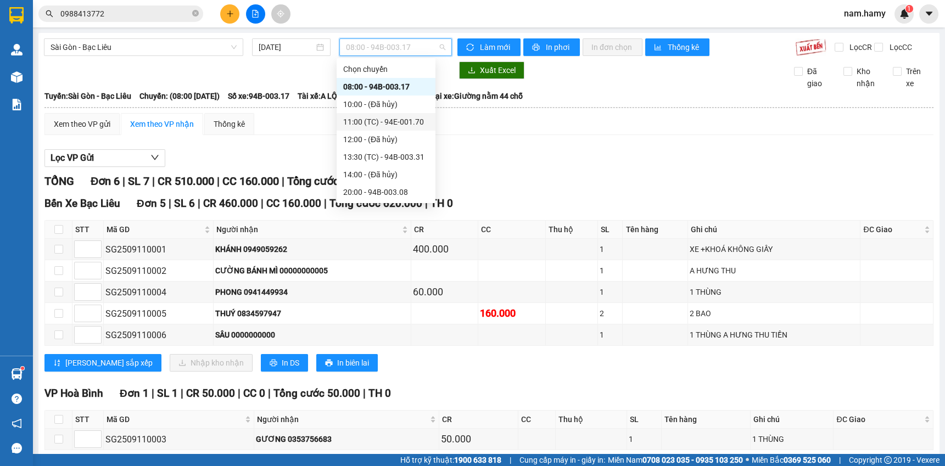
click at [392, 119] on div "11:00 (TC) - 94E-001.70" at bounding box center [386, 122] width 86 height 12
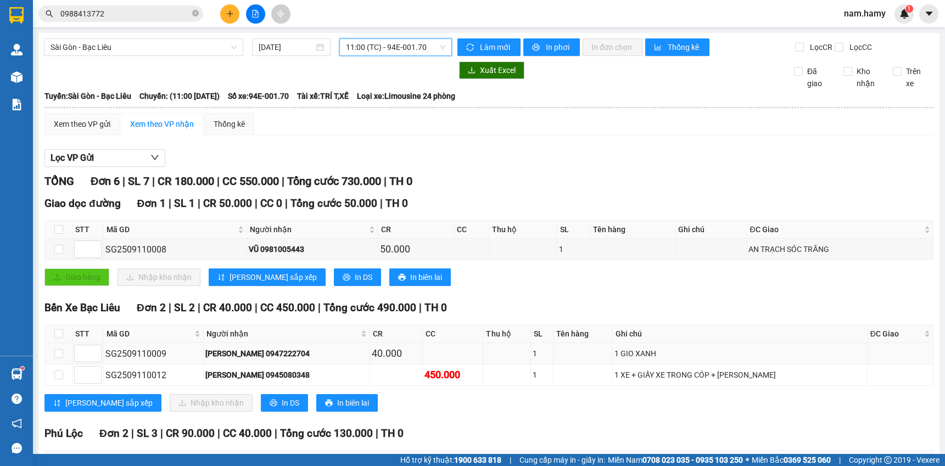
scroll to position [49, 0]
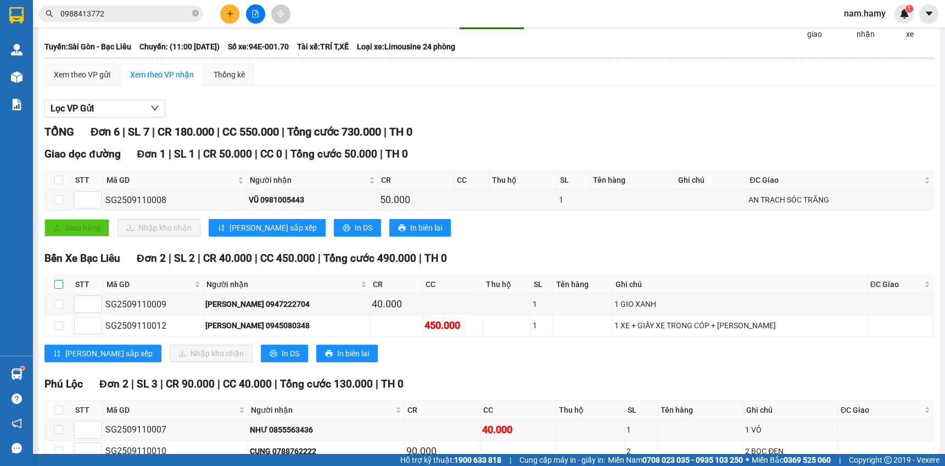
click at [56, 287] on label at bounding box center [58, 284] width 9 height 12
click at [56, 287] on input "checkbox" at bounding box center [58, 284] width 9 height 9
checkbox input "true"
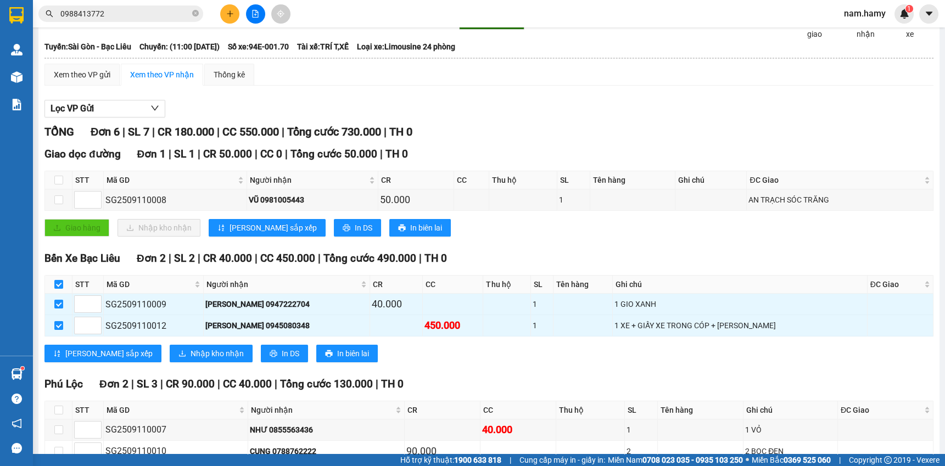
scroll to position [0, 0]
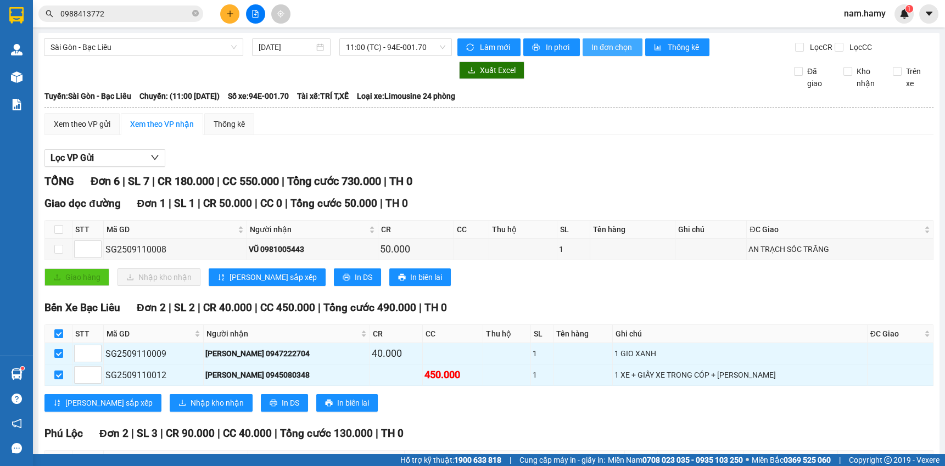
click at [619, 47] on span "In đơn chọn" at bounding box center [612, 47] width 42 height 12
click at [429, 48] on span "11:00 (TC) - 94E-001.70" at bounding box center [395, 47] width 99 height 16
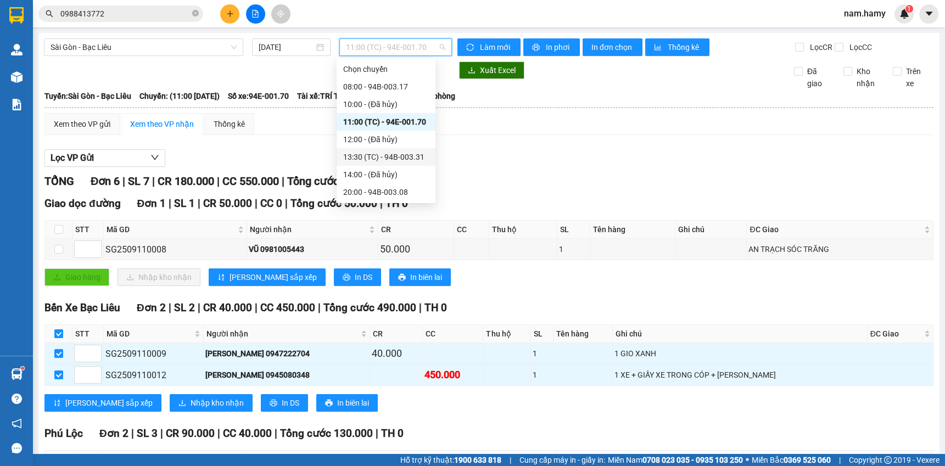
click at [399, 158] on div "13:30 (TC) - 94B-003.31" at bounding box center [386, 157] width 86 height 12
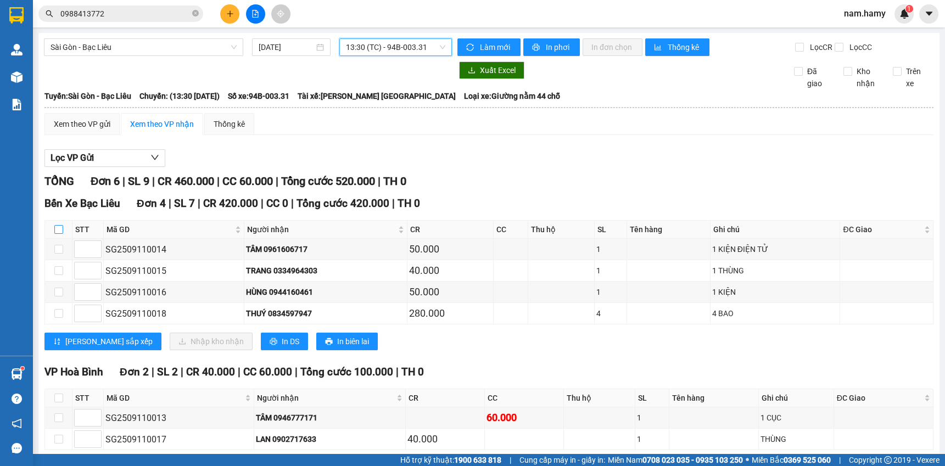
click at [59, 234] on input "checkbox" at bounding box center [58, 229] width 9 height 9
checkbox input "true"
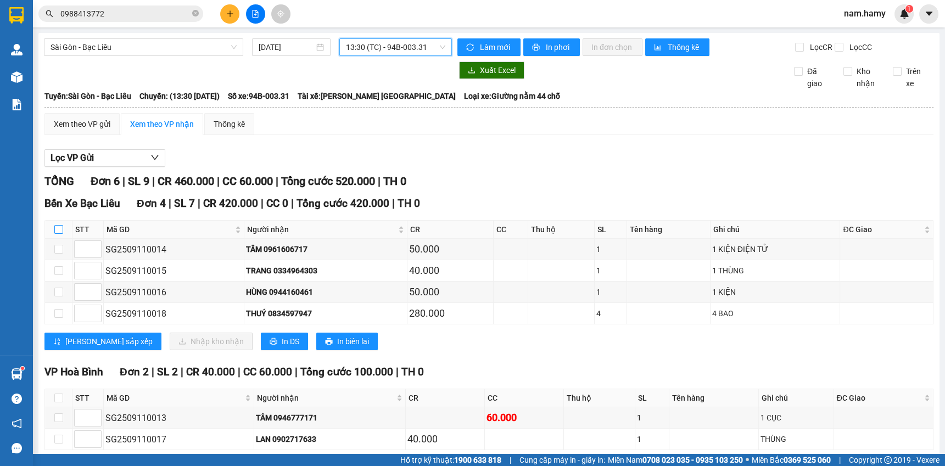
checkbox input "true"
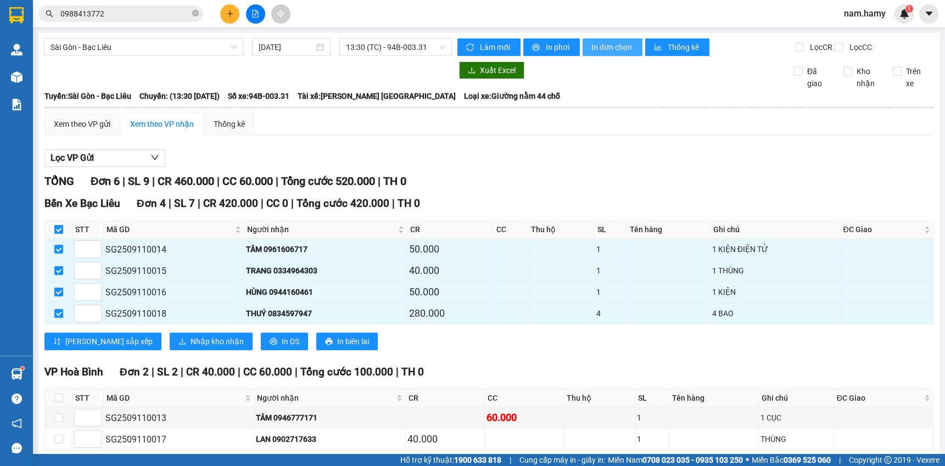
click at [606, 47] on span "In đơn chọn" at bounding box center [612, 47] width 42 height 12
click at [235, 10] on button at bounding box center [229, 13] width 19 height 19
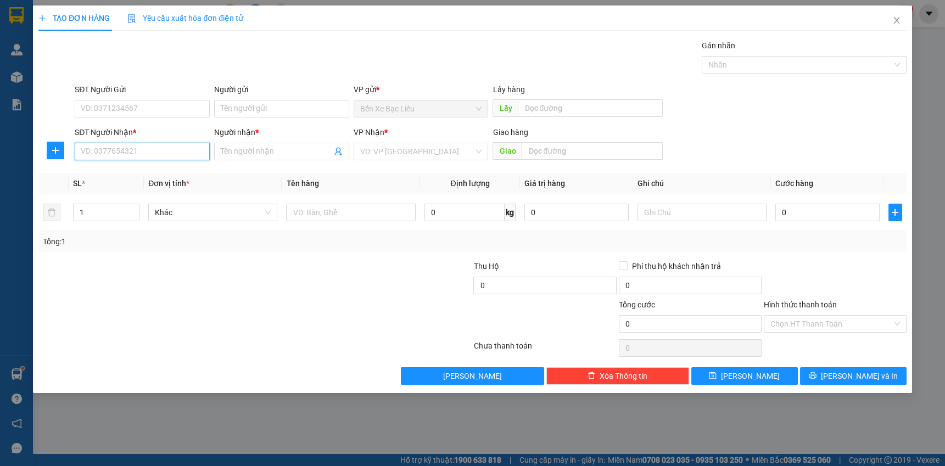
click at [165, 157] on input "SĐT Người Nhận *" at bounding box center [142, 152] width 135 height 18
click at [143, 167] on div "0908724806 - [PERSON_NAME]" at bounding box center [142, 173] width 122 height 12
type input "0908724806"
type input "NGOAN"
type input "60.000"
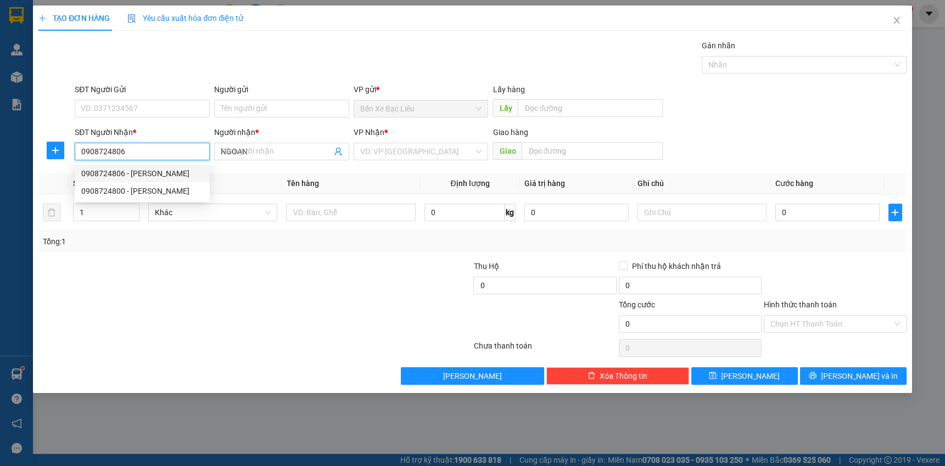
type input "60.000"
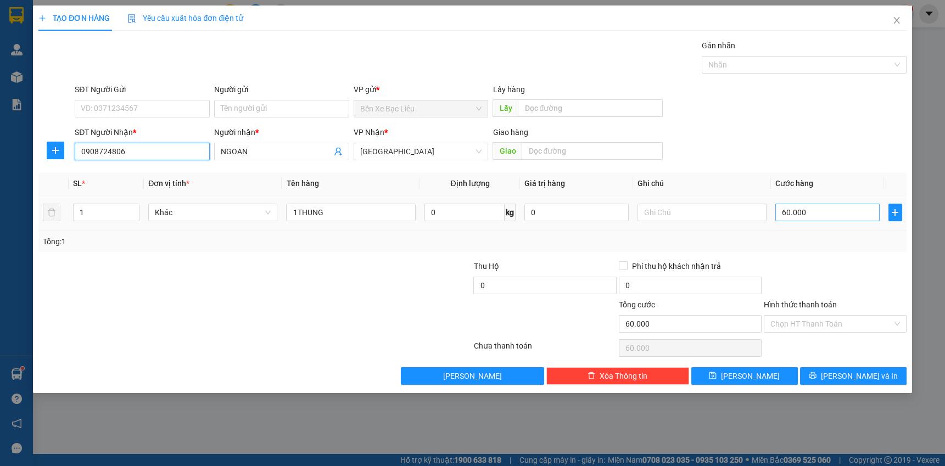
type input "0908724806"
click at [822, 215] on input "60.000" at bounding box center [827, 213] width 104 height 18
type input "6.000"
type input "600"
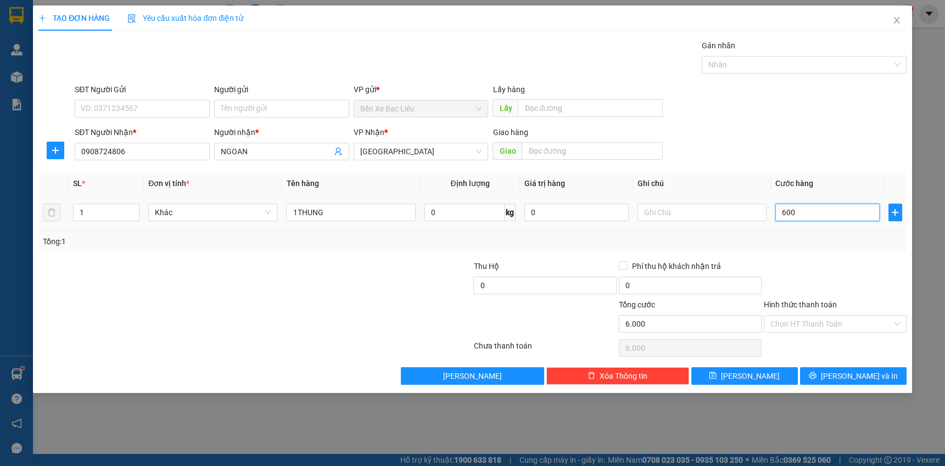
type input "60"
type input "6"
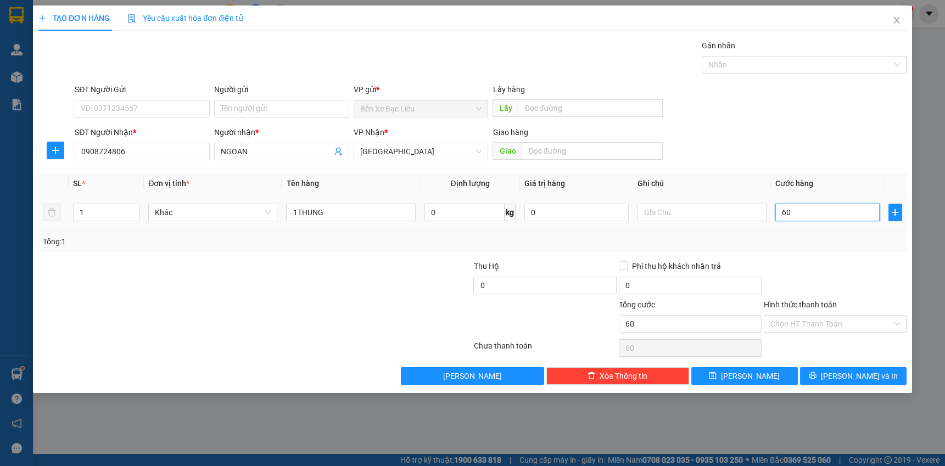
type input "6"
type input "0"
type input "80"
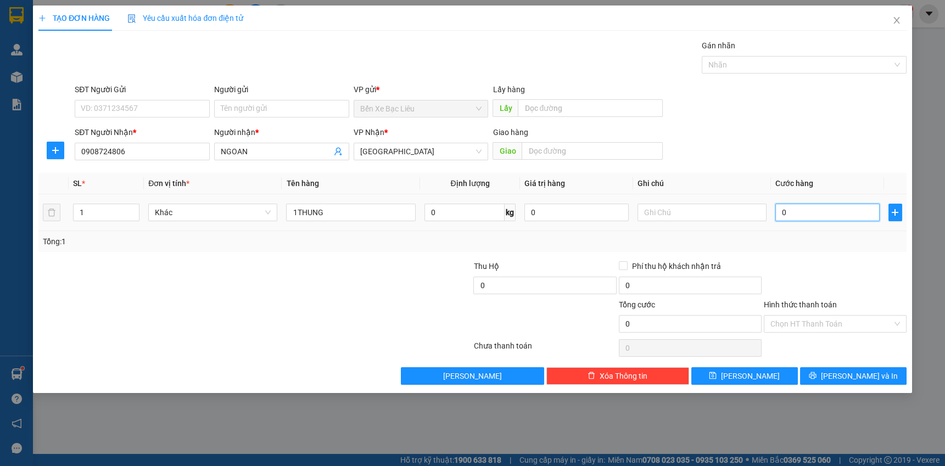
type input "80"
click at [822, 215] on input "80" at bounding box center [827, 213] width 104 height 18
type input "80"
type input "80.000"
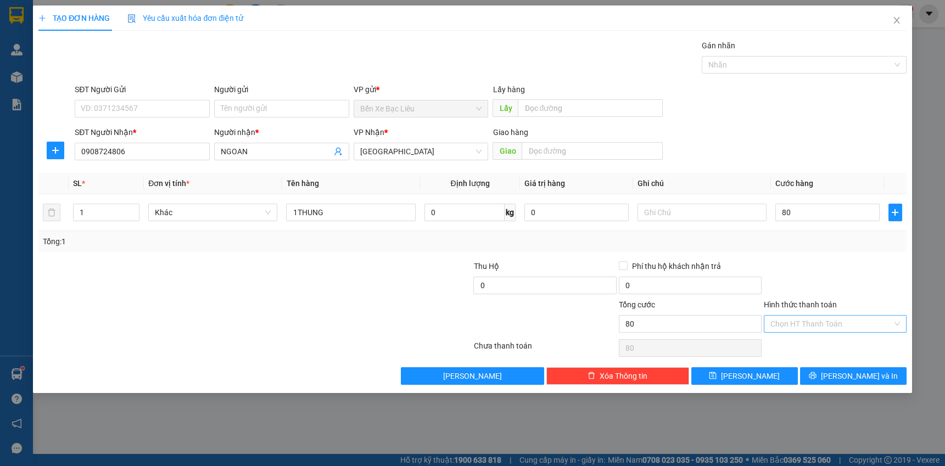
type input "80.000"
click at [804, 321] on input "Hình thức thanh toán" at bounding box center [831, 324] width 122 height 16
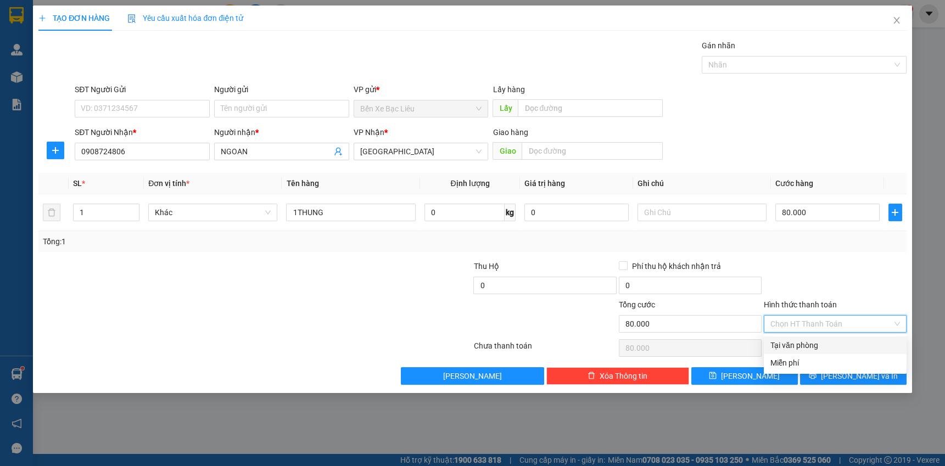
click at [803, 342] on div "Tại văn phòng" at bounding box center [835, 345] width 130 height 12
type input "0"
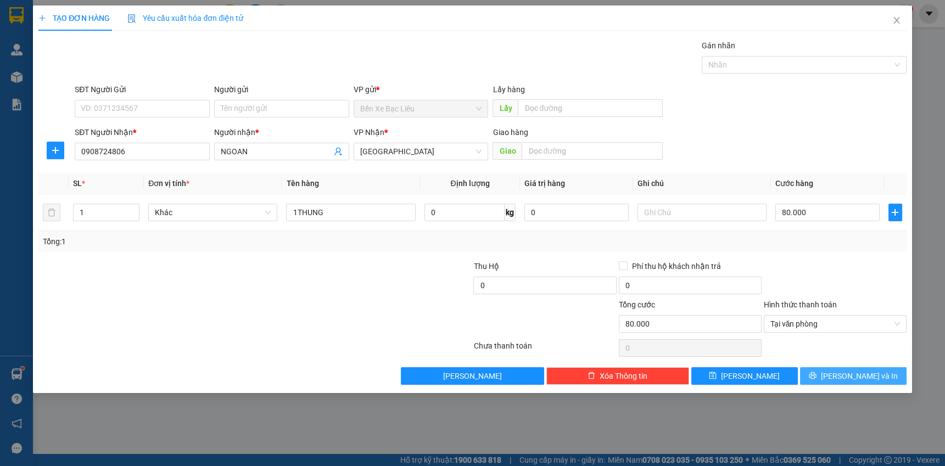
click at [816, 372] on icon "printer" at bounding box center [813, 376] width 8 height 8
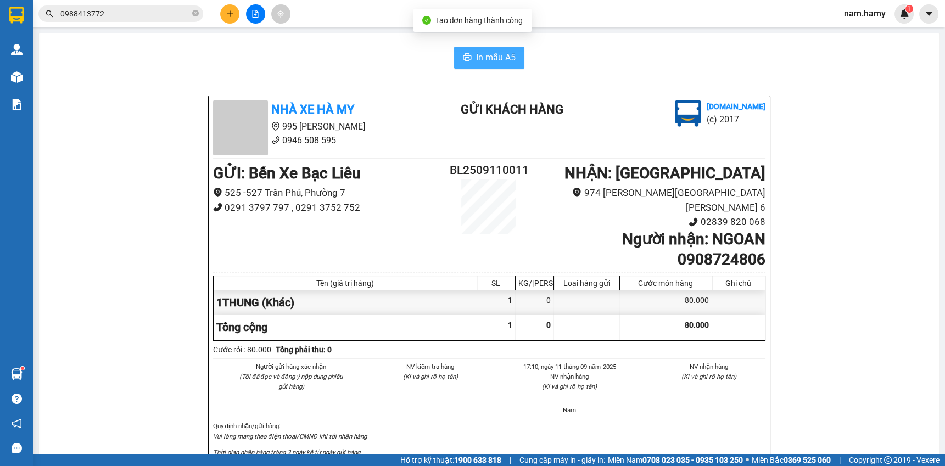
click at [505, 58] on span "In mẫu A5" at bounding box center [496, 58] width 40 height 14
